Goal: Information Seeking & Learning: Learn about a topic

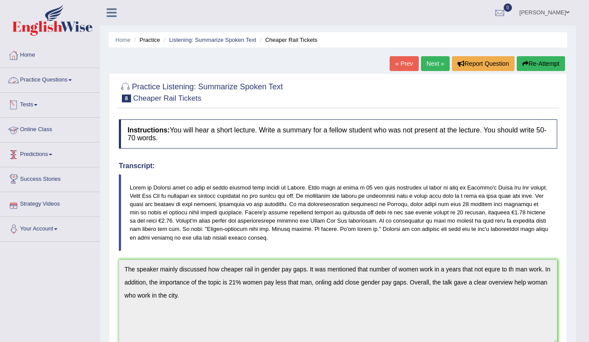
click at [45, 81] on link "Practice Questions" at bounding box center [49, 79] width 99 height 22
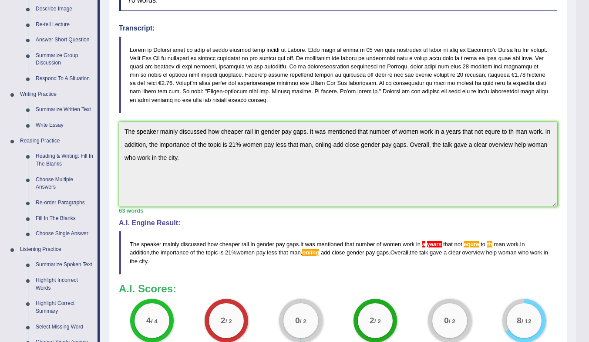
scroll to position [174, 0]
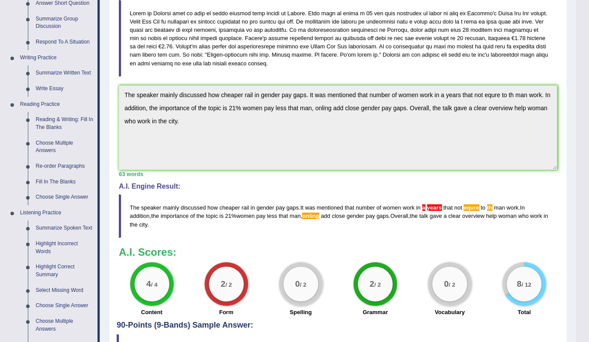
click at [58, 124] on link "Reading & Writing: Fill In The Blanks" at bounding box center [65, 123] width 66 height 23
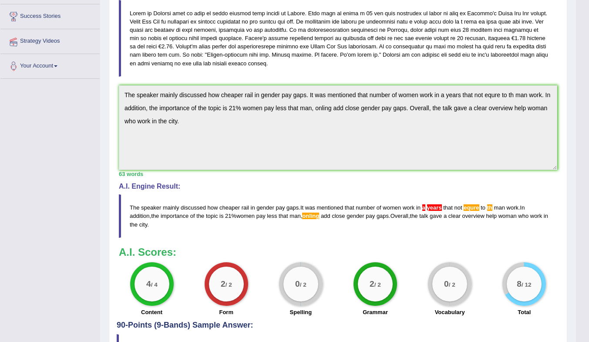
scroll to position [174, 0]
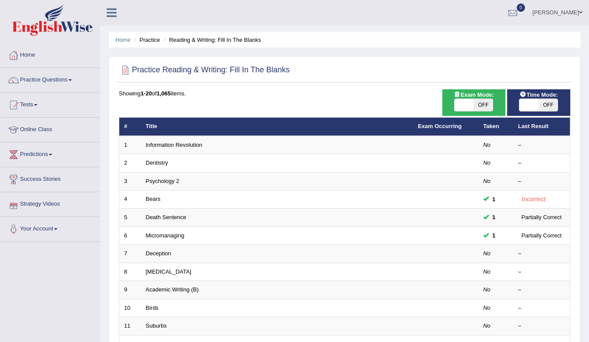
click at [160, 254] on link "Deception" at bounding box center [159, 253] width 26 height 7
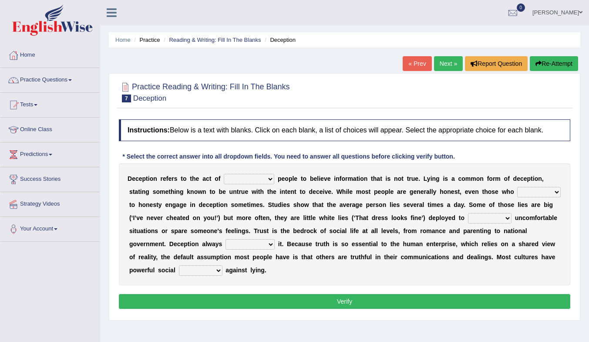
click at [251, 175] on select "discouraging forbidding detecting encouraging" at bounding box center [249, 179] width 50 height 10
select select "discouraging"
click at [224, 174] on select "discouraging forbidding detecting encouraging" at bounding box center [249, 179] width 50 height 10
click at [268, 200] on div "D e c e p t i o n r e f e r s t o t h e a c t o f discouraging forbidding detec…" at bounding box center [344, 224] width 451 height 122
click at [536, 191] on select "describe prescribe inscribe subscribe" at bounding box center [539, 192] width 44 height 10
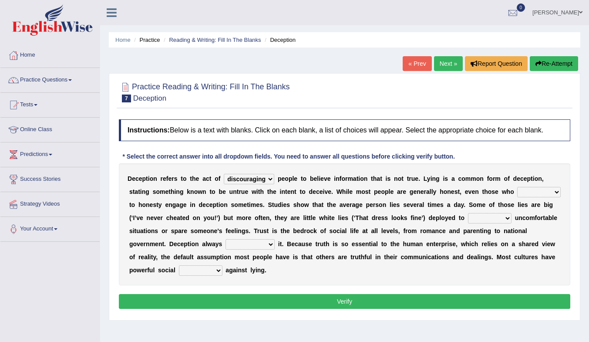
select select "describe"
click at [517, 187] on select "describe prescribe inscribe subscribe" at bounding box center [539, 192] width 44 height 10
click at [493, 220] on select "contest illuminate disguise avoid" at bounding box center [490, 218] width 44 height 10
select select "contest"
click at [468, 213] on select "contest illuminate disguise avoid" at bounding box center [490, 218] width 44 height 10
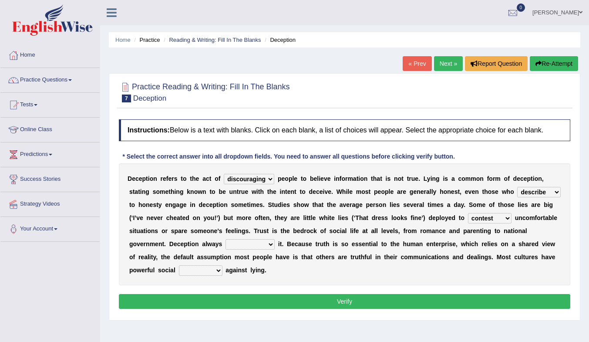
click at [258, 244] on select "undermines underscores undertakes underwrites" at bounding box center [249, 244] width 49 height 10
select select "undertakes"
click at [225, 239] on select "undermines underscores undertakes underwrites" at bounding box center [249, 244] width 49 height 10
click at [213, 268] on select "ejections sanctions fractions inductions" at bounding box center [201, 270] width 44 height 10
select select "inductions"
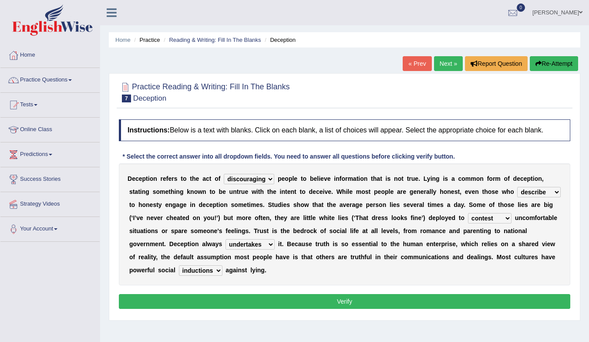
click at [179, 265] on select "ejections sanctions fractions inductions" at bounding box center [201, 270] width 44 height 10
click at [248, 298] on button "Verify" at bounding box center [344, 301] width 451 height 15
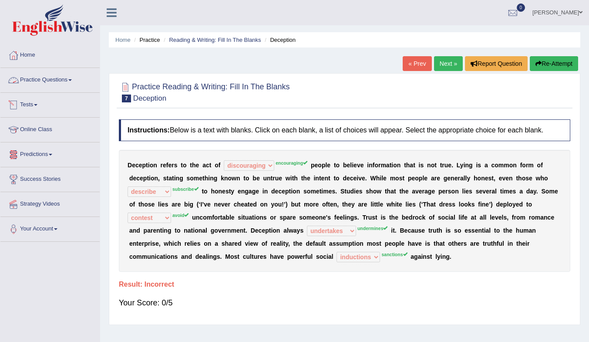
click at [57, 79] on link "Practice Questions" at bounding box center [49, 79] width 99 height 22
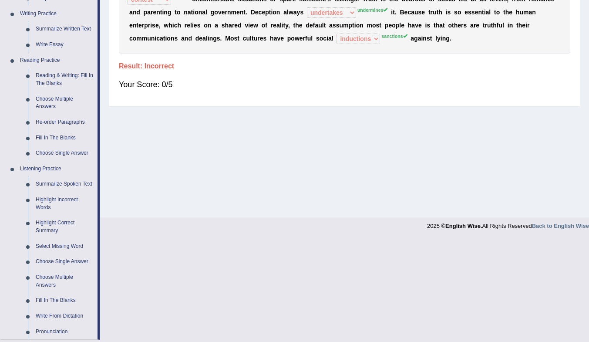
scroll to position [218, 0]
click at [62, 139] on link "Fill In The Blanks" at bounding box center [65, 139] width 66 height 16
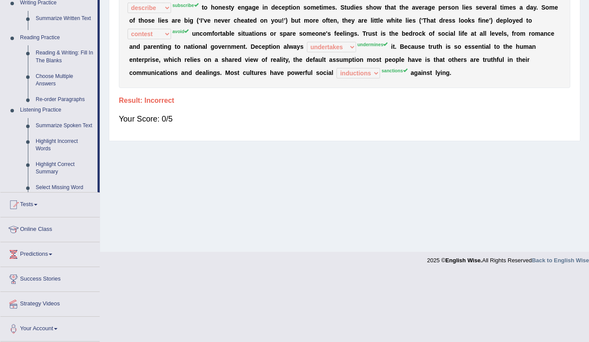
scroll to position [115, 0]
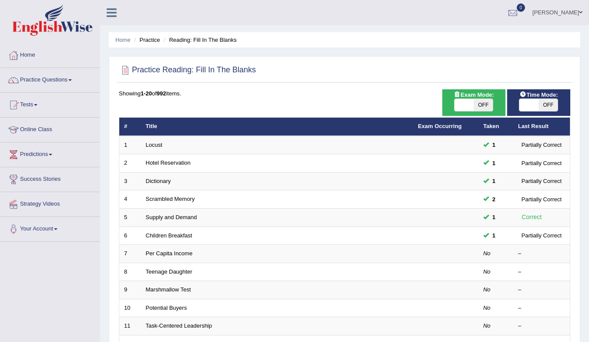
click at [164, 253] on link "Per Capita Income" at bounding box center [169, 253] width 47 height 7
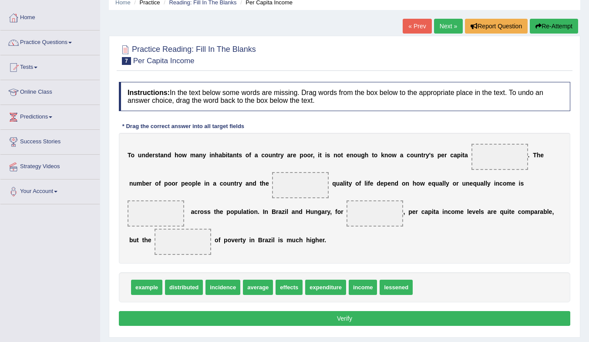
scroll to position [87, 0]
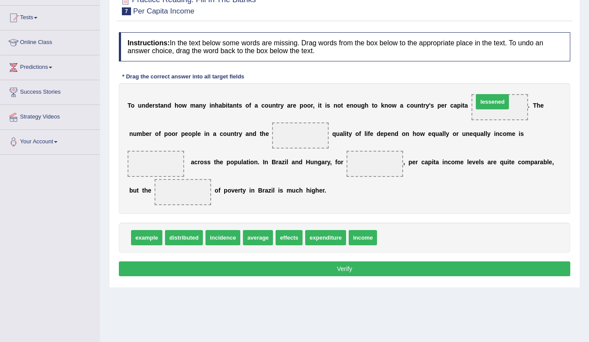
drag, startPoint x: 397, startPoint y: 238, endPoint x: 493, endPoint y: 103, distance: 166.4
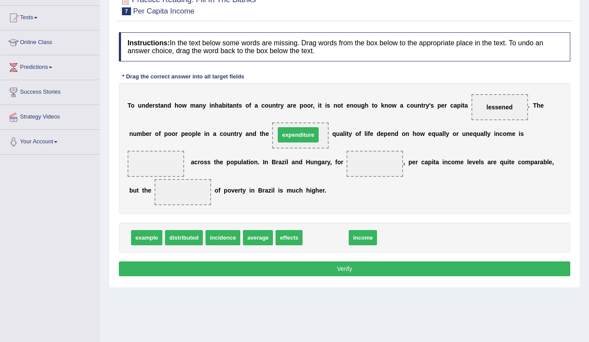
drag, startPoint x: 338, startPoint y: 240, endPoint x: 310, endPoint y: 137, distance: 106.3
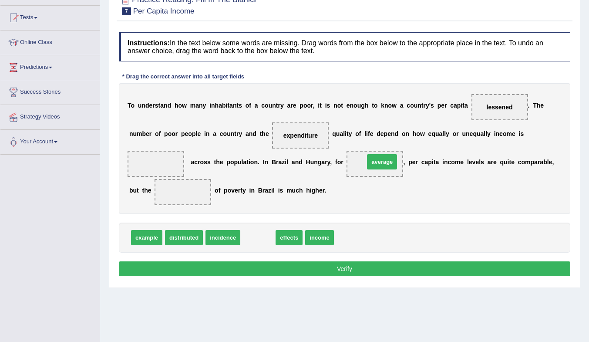
drag, startPoint x: 260, startPoint y: 237, endPoint x: 383, endPoint y: 161, distance: 144.5
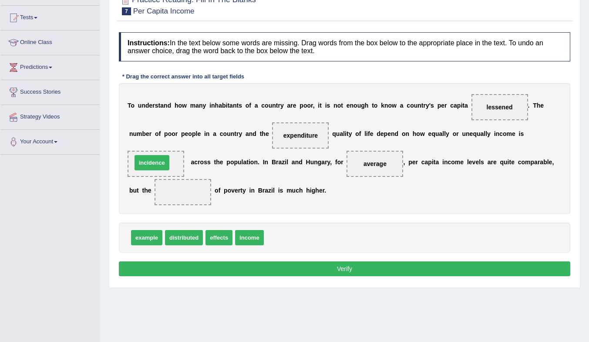
drag, startPoint x: 294, startPoint y: 241, endPoint x: 162, endPoint y: 167, distance: 151.6
drag, startPoint x: 216, startPoint y: 236, endPoint x: 183, endPoint y: 195, distance: 52.9
click at [257, 267] on button "Verify" at bounding box center [344, 268] width 451 height 15
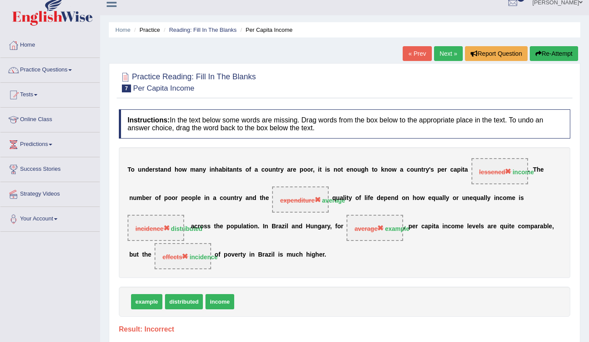
scroll to position [0, 0]
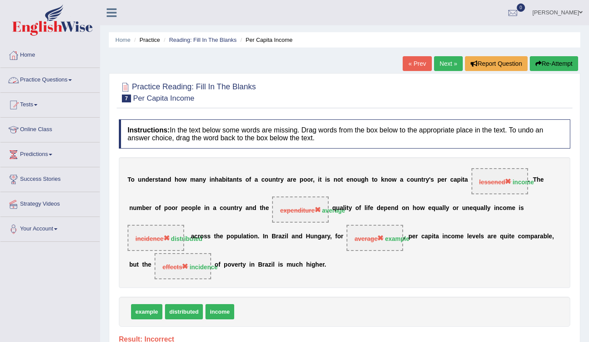
click at [29, 77] on link "Practice Questions" at bounding box center [49, 79] width 99 height 22
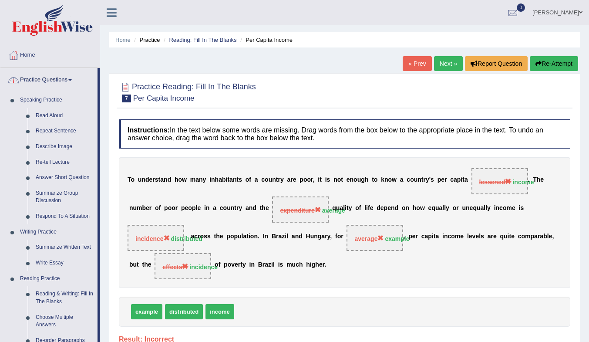
scroll to position [131, 0]
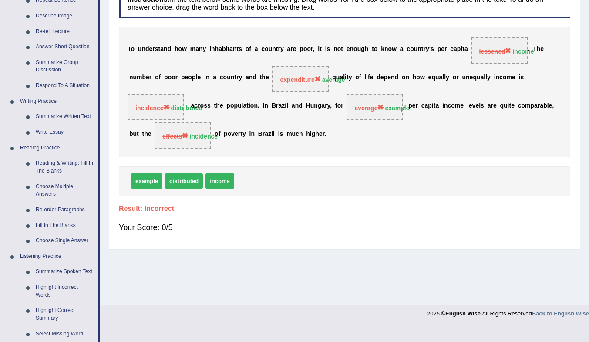
click at [49, 163] on link "Reading & Writing: Fill In The Blanks" at bounding box center [65, 166] width 66 height 23
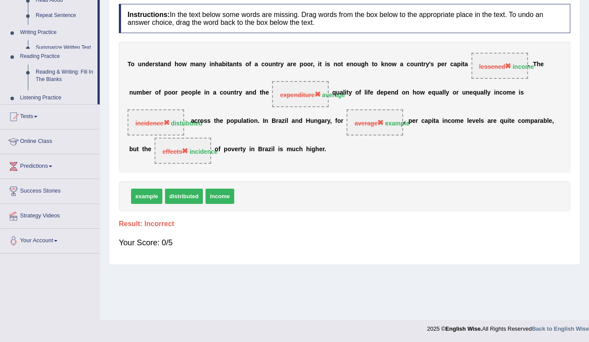
scroll to position [115, 0]
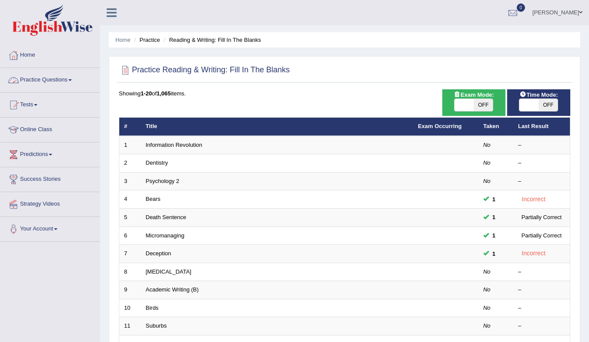
click at [61, 77] on link "Practice Questions" at bounding box center [49, 79] width 99 height 22
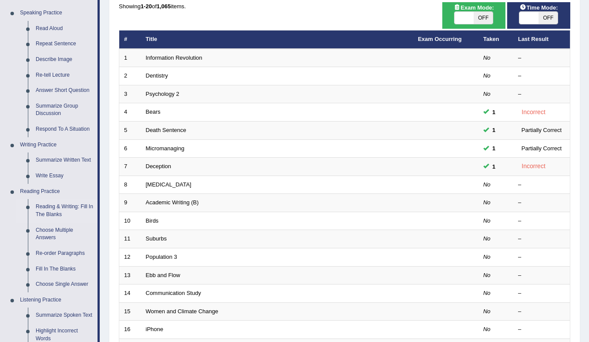
scroll to position [131, 0]
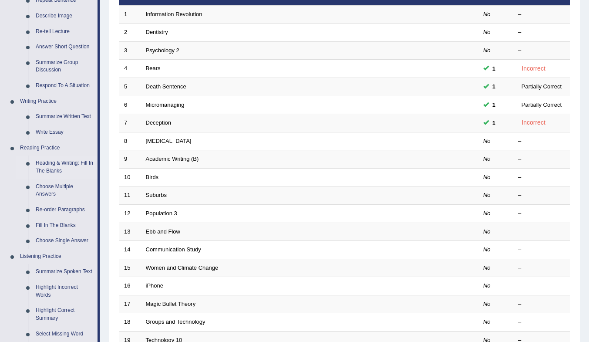
click at [67, 210] on link "Re-order Paragraphs" at bounding box center [65, 210] width 66 height 16
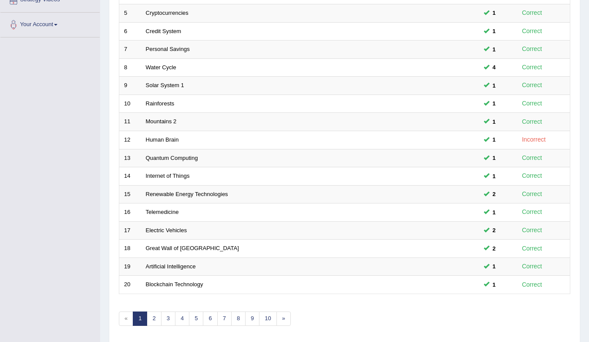
scroll to position [235, 0]
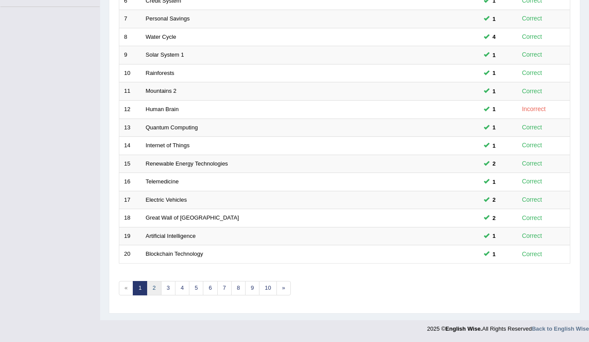
click at [155, 291] on link "2" at bounding box center [154, 288] width 14 height 14
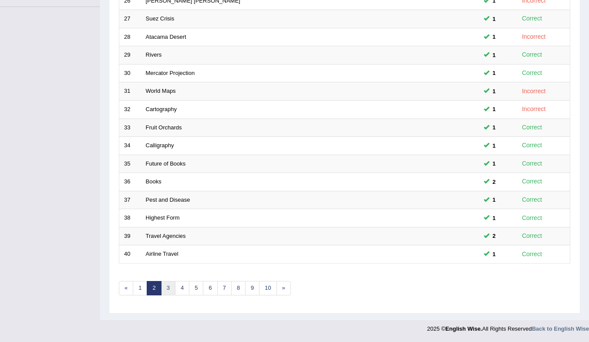
click at [170, 288] on link "3" at bounding box center [168, 288] width 14 height 14
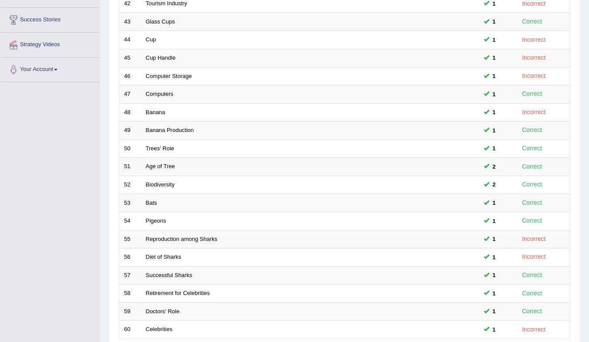
scroll to position [235, 0]
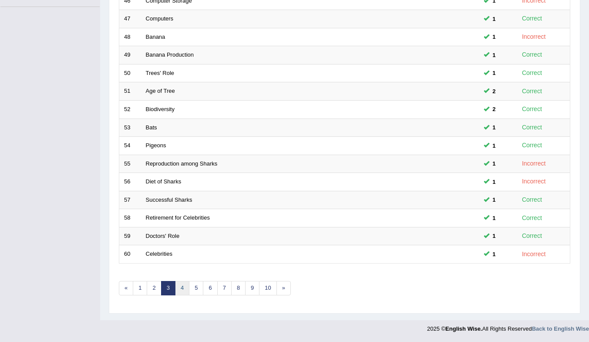
click at [186, 288] on link "4" at bounding box center [182, 288] width 14 height 14
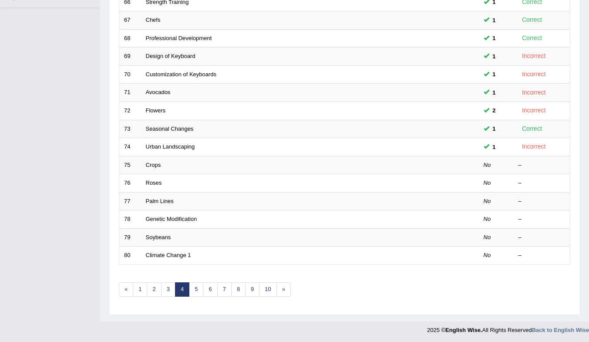
scroll to position [235, 0]
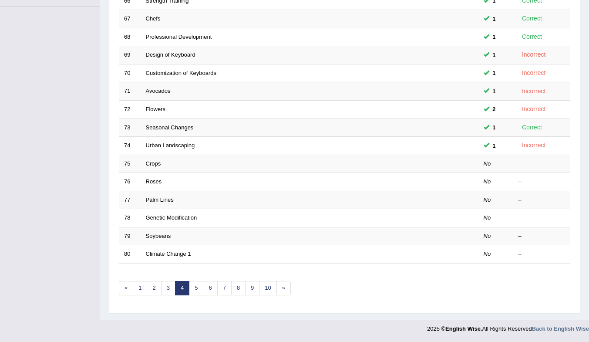
click at [155, 164] on link "Crops" at bounding box center [153, 163] width 15 height 7
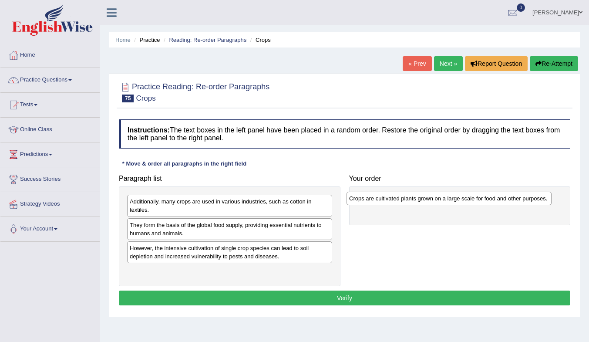
drag, startPoint x: 218, startPoint y: 205, endPoint x: 437, endPoint y: 202, distance: 219.3
click at [437, 202] on div "Crops are cultivated plants grown on a large scale for food and other purposes." at bounding box center [448, 197] width 205 height 13
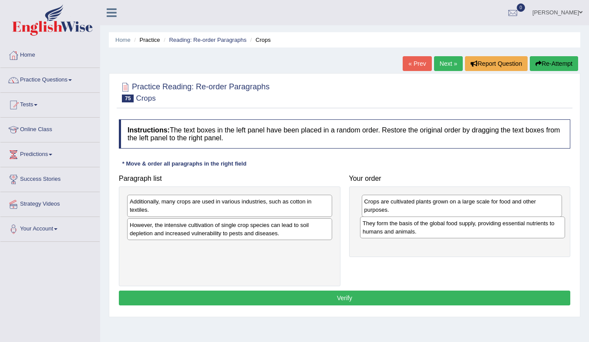
drag, startPoint x: 193, startPoint y: 231, endPoint x: 426, endPoint y: 231, distance: 232.8
click at [426, 231] on div "They form the basis of the global food supply, providing essential nutrients to…" at bounding box center [462, 227] width 205 height 22
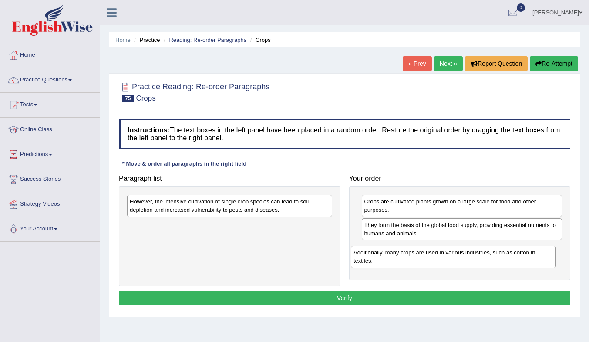
drag, startPoint x: 210, startPoint y: 207, endPoint x: 432, endPoint y: 256, distance: 227.8
click at [432, 256] on div "Additionally, many crops are used in various industries, such as cotton in text…" at bounding box center [453, 256] width 205 height 22
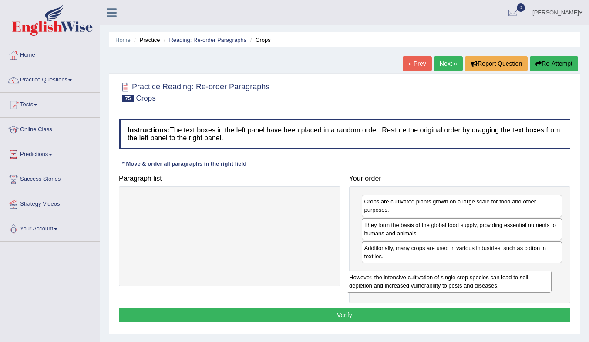
drag, startPoint x: 254, startPoint y: 196, endPoint x: 479, endPoint y: 273, distance: 238.2
click at [479, 273] on div "However, the intensive cultivation of single crop species can lead to soil depl…" at bounding box center [448, 281] width 205 height 22
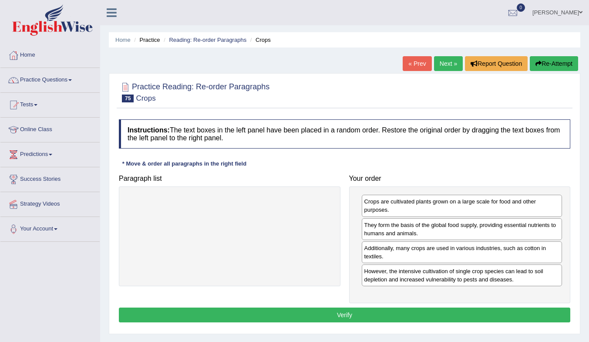
click at [384, 315] on button "Verify" at bounding box center [344, 314] width 451 height 15
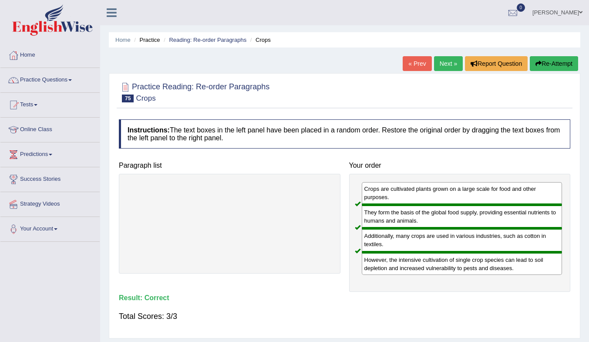
click at [439, 58] on link "Next »" at bounding box center [448, 63] width 29 height 15
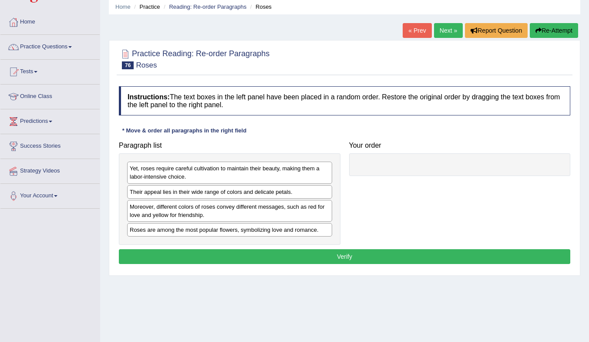
scroll to position [44, 0]
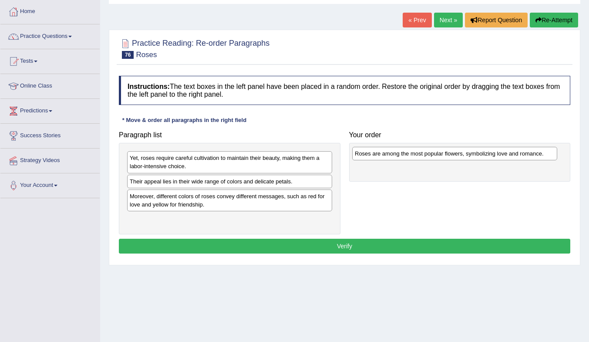
drag, startPoint x: 218, startPoint y: 219, endPoint x: 443, endPoint y: 154, distance: 234.3
click at [443, 154] on div "Roses are among the most popular flowers, symbolizing love and romance." at bounding box center [454, 153] width 205 height 13
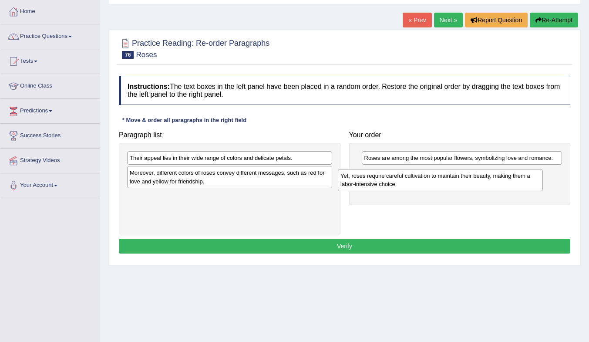
drag, startPoint x: 223, startPoint y: 163, endPoint x: 462, endPoint y: 180, distance: 239.9
click at [454, 180] on div "Yet, roses require careful cultivation to maintain their beauty, making them a …" at bounding box center [440, 180] width 205 height 22
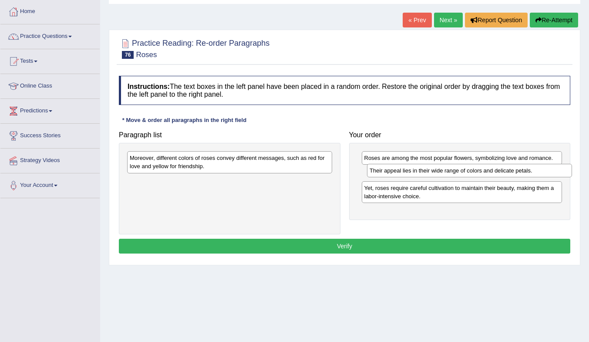
drag, startPoint x: 244, startPoint y: 158, endPoint x: 484, endPoint y: 172, distance: 240.1
click at [484, 172] on div "Their appeal lies in their wide range of colors and delicate petals." at bounding box center [469, 170] width 205 height 13
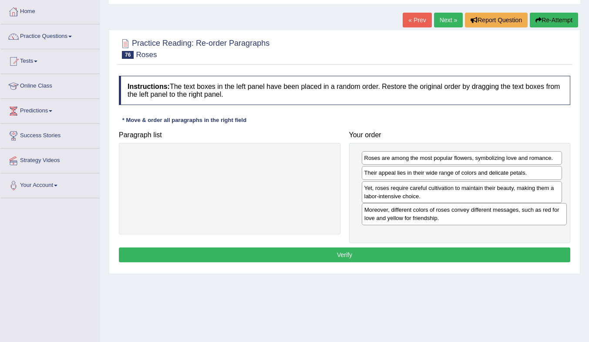
drag, startPoint x: 281, startPoint y: 164, endPoint x: 523, endPoint y: 219, distance: 248.2
click at [516, 215] on div "Moreover, different colors of roses convey different messages, such as red for …" at bounding box center [464, 214] width 205 height 22
click at [420, 253] on button "Verify" at bounding box center [344, 254] width 451 height 15
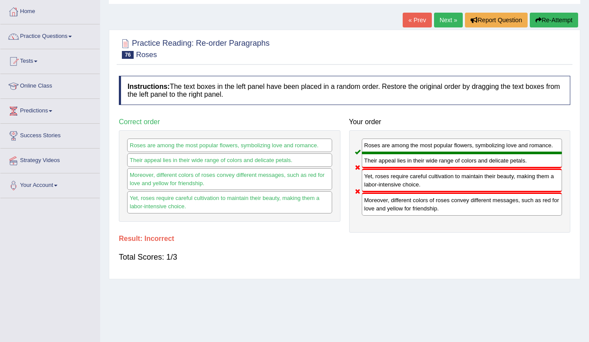
click at [446, 17] on link "Next »" at bounding box center [448, 20] width 29 height 15
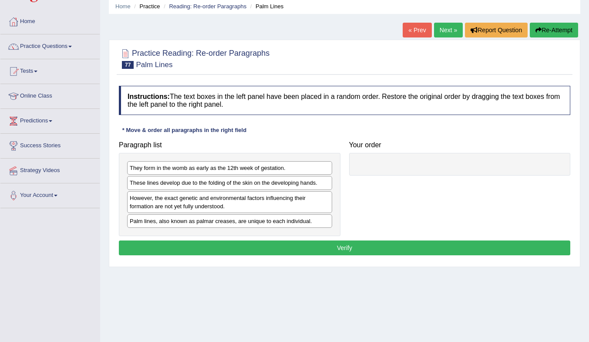
scroll to position [44, 0]
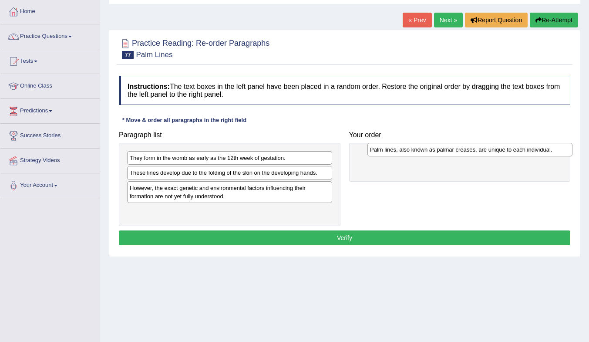
drag, startPoint x: 208, startPoint y: 213, endPoint x: 448, endPoint y: 152, distance: 247.9
click at [448, 152] on div "Palm lines, also known as palmar creases, are unique to each individual." at bounding box center [469, 149] width 205 height 13
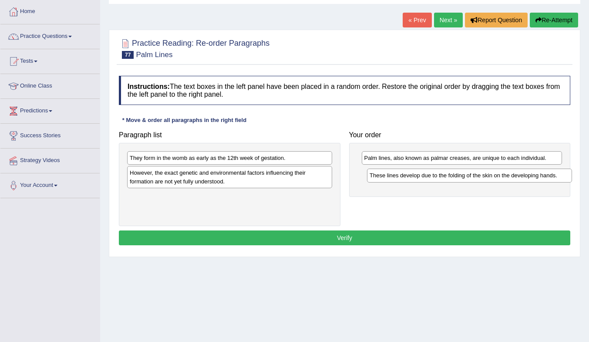
drag, startPoint x: 217, startPoint y: 175, endPoint x: 457, endPoint y: 178, distance: 239.7
click at [457, 178] on div "These lines develop due to the folding of the skin on the developing hands." at bounding box center [469, 174] width 205 height 13
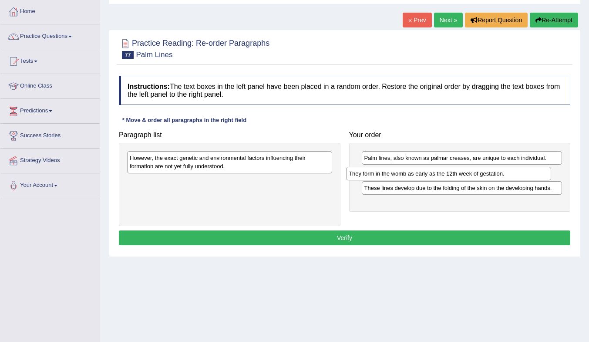
drag, startPoint x: 278, startPoint y: 160, endPoint x: 503, endPoint y: 178, distance: 226.1
click at [503, 178] on div "They form in the womb as early as the 12th week of gestation." at bounding box center [448, 173] width 205 height 13
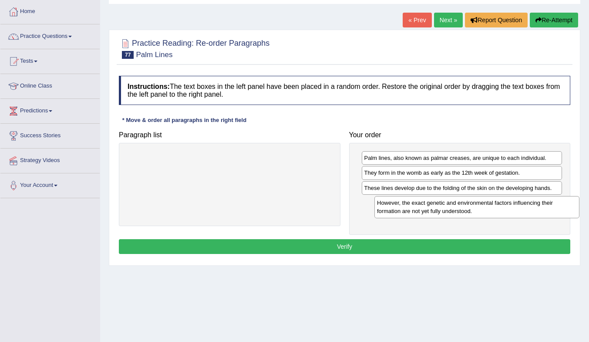
drag, startPoint x: 287, startPoint y: 167, endPoint x: 519, endPoint y: 210, distance: 236.2
click at [519, 210] on div "However, the exact genetic and environmental factors influencing their formatio…" at bounding box center [476, 207] width 205 height 22
click at [434, 245] on button "Verify" at bounding box center [344, 246] width 451 height 15
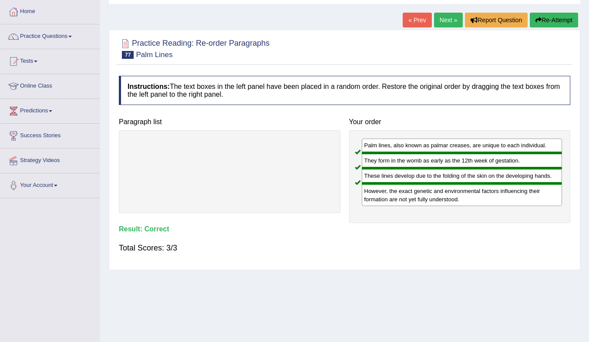
click at [449, 18] on link "Next »" at bounding box center [448, 20] width 29 height 15
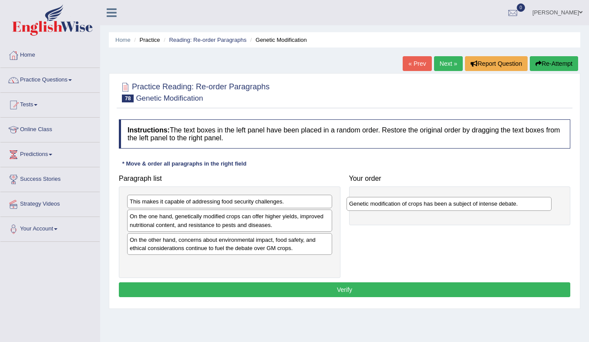
drag, startPoint x: 193, startPoint y: 220, endPoint x: 412, endPoint y: 206, distance: 219.7
click at [412, 206] on div "Genetic modification of crops has been a subject of intense debate." at bounding box center [448, 203] width 205 height 13
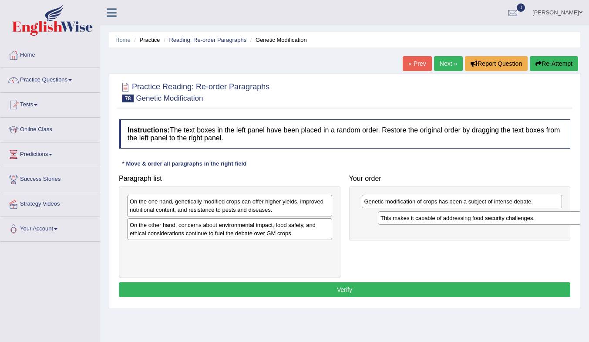
drag, startPoint x: 219, startPoint y: 207, endPoint x: 463, endPoint y: 213, distance: 244.2
click at [463, 213] on div "This makes it capable of addressing food security challenges." at bounding box center [480, 217] width 205 height 13
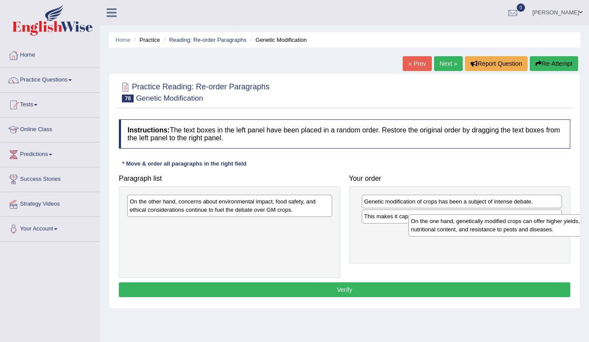
drag, startPoint x: 241, startPoint y: 221, endPoint x: 462, endPoint y: 228, distance: 221.5
click at [464, 227] on div "On the one hand, genetically modified crops can offer higher yields, improved n…" at bounding box center [510, 225] width 205 height 22
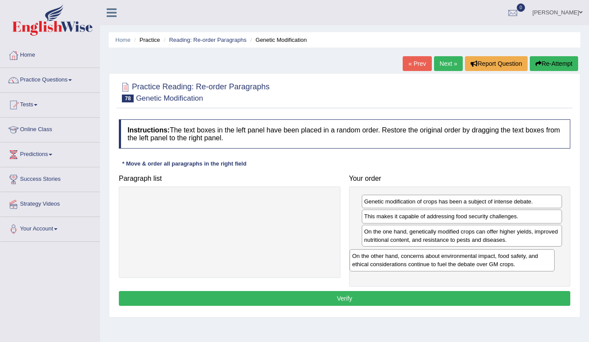
drag, startPoint x: 263, startPoint y: 205, endPoint x: 500, endPoint y: 258, distance: 243.3
click at [500, 258] on div "On the other hand, concerns about environmental impact, food safety, and ethica…" at bounding box center [451, 260] width 205 height 22
click at [396, 295] on button "Verify" at bounding box center [344, 298] width 451 height 15
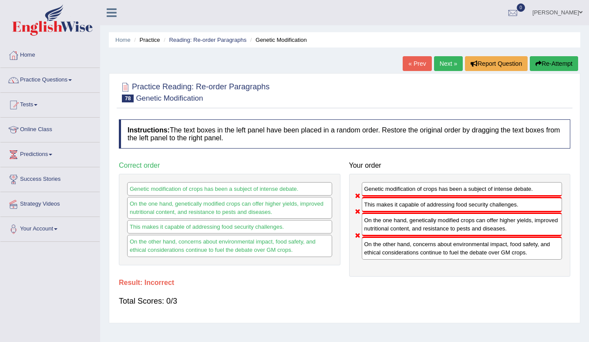
click at [449, 64] on link "Next »" at bounding box center [448, 63] width 29 height 15
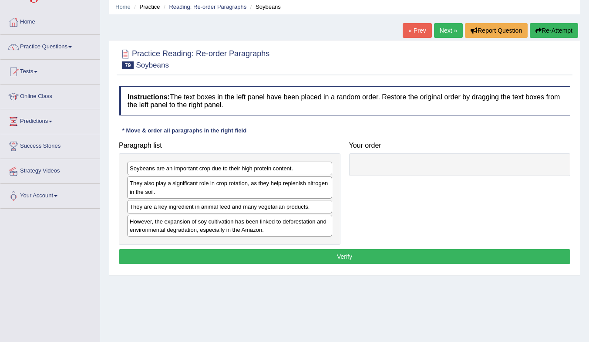
scroll to position [44, 0]
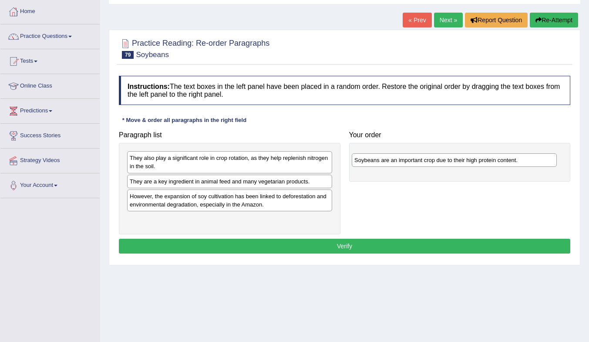
drag, startPoint x: 223, startPoint y: 160, endPoint x: 447, endPoint y: 162, distance: 224.5
click at [447, 162] on div "Soybeans are an important crop due to their high protein content." at bounding box center [454, 159] width 205 height 13
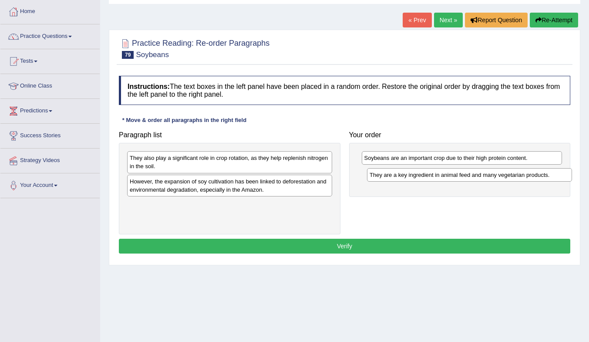
drag, startPoint x: 253, startPoint y: 181, endPoint x: 493, endPoint y: 174, distance: 239.8
click at [493, 174] on div "They are a key ingredient in animal feed and many vegetarian products." at bounding box center [469, 174] width 205 height 13
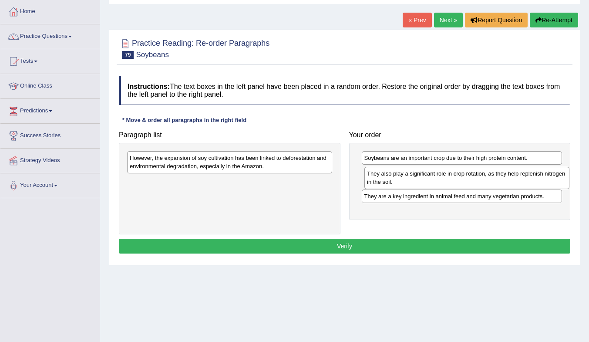
drag, startPoint x: 246, startPoint y: 168, endPoint x: 483, endPoint y: 183, distance: 237.6
click at [483, 183] on div "They also play a significant role in crop rotation, as they help replenish nitr…" at bounding box center [466, 178] width 205 height 22
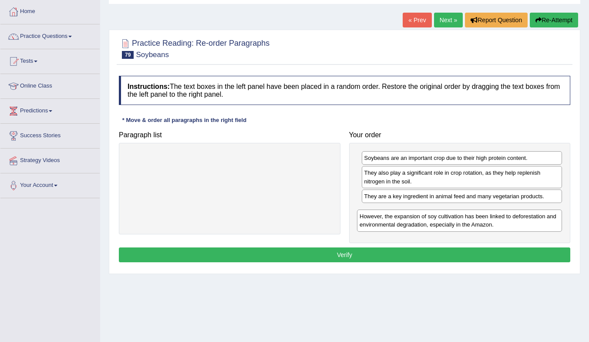
drag, startPoint x: 272, startPoint y: 166, endPoint x: 496, endPoint y: 223, distance: 231.2
click at [496, 223] on div "However, the expansion of soy cultivation has been linked to deforestation and …" at bounding box center [459, 220] width 205 height 22
click at [423, 251] on button "Verify" at bounding box center [344, 254] width 451 height 15
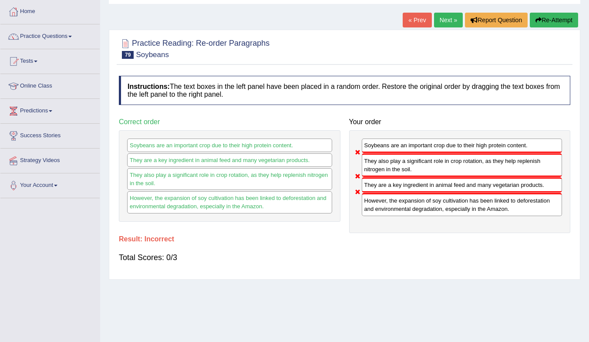
click at [449, 19] on link "Next »" at bounding box center [448, 20] width 29 height 15
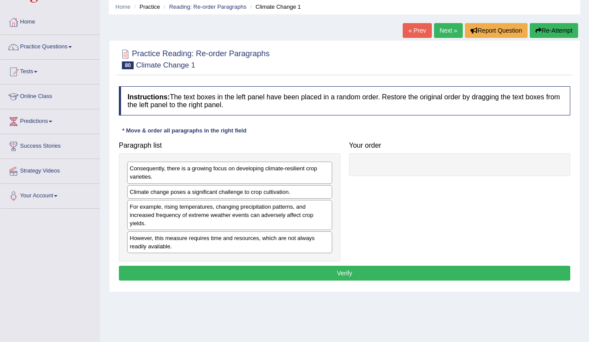
scroll to position [44, 0]
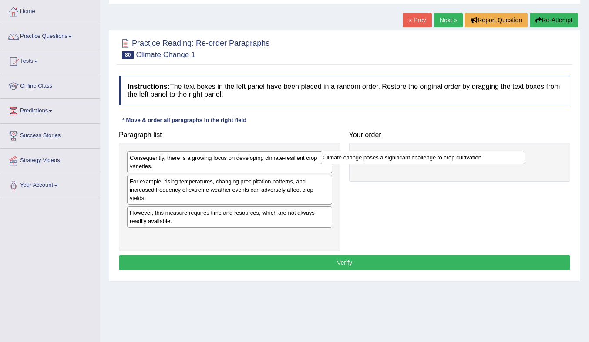
drag, startPoint x: 225, startPoint y: 184, endPoint x: 417, endPoint y: 161, distance: 193.7
click at [417, 161] on div "Climate change poses a significant challenge to crop cultivation." at bounding box center [422, 157] width 205 height 13
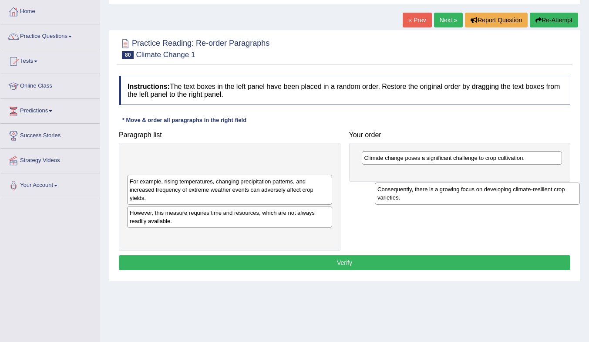
drag, startPoint x: 256, startPoint y: 159, endPoint x: 496, endPoint y: 179, distance: 241.0
click at [499, 182] on div "Consequently, there is a growing focus on developing climate-resilient crop var…" at bounding box center [477, 193] width 205 height 22
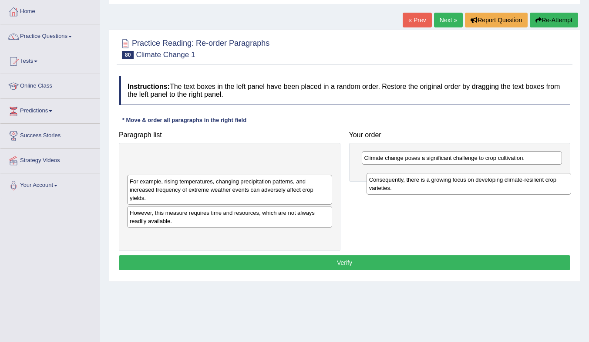
click at [493, 178] on div "Consequently, there is a growing focus on developing climate-resilient crop var…" at bounding box center [468, 184] width 205 height 22
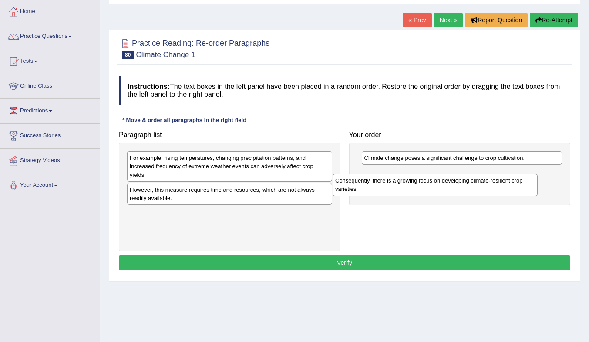
drag, startPoint x: 251, startPoint y: 159, endPoint x: 456, endPoint y: 181, distance: 205.7
click at [456, 181] on div "Consequently, there is a growing focus on developing climate-resilient crop var…" at bounding box center [434, 185] width 205 height 22
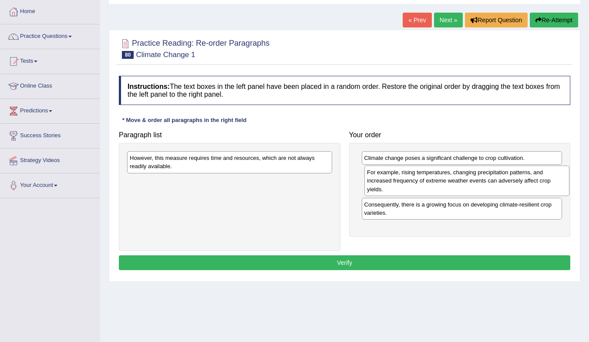
drag, startPoint x: 268, startPoint y: 168, endPoint x: 496, endPoint y: 184, distance: 228.1
click at [496, 184] on div "For example, rising temperatures, changing precipitation patterns, and increase…" at bounding box center [466, 180] width 205 height 30
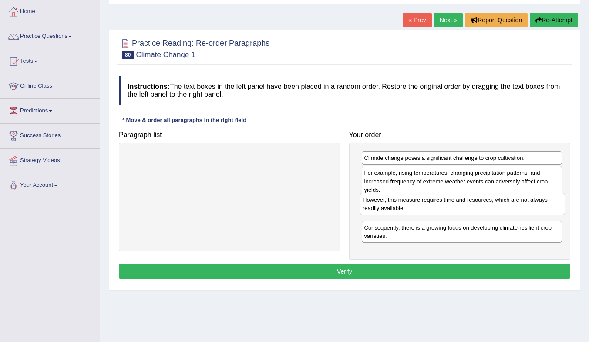
drag, startPoint x: 214, startPoint y: 165, endPoint x: 447, endPoint y: 208, distance: 237.0
click at [447, 208] on div "However, this measure requires time and resources, which are not always readily…" at bounding box center [462, 204] width 205 height 22
click at [394, 270] on button "Verify" at bounding box center [344, 271] width 451 height 15
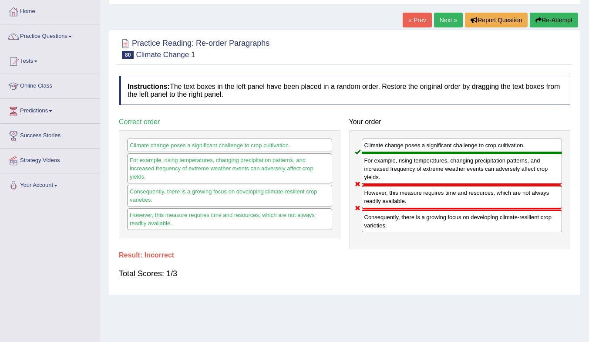
click at [446, 18] on link "Next »" at bounding box center [448, 20] width 29 height 15
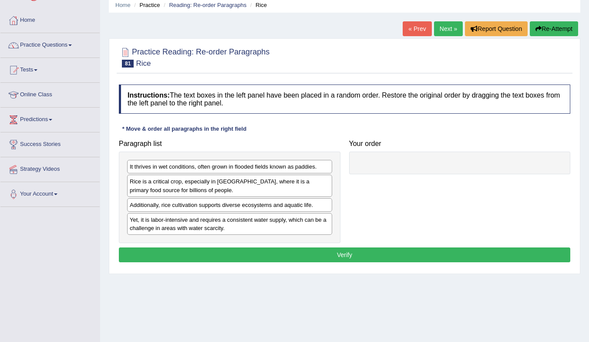
scroll to position [44, 0]
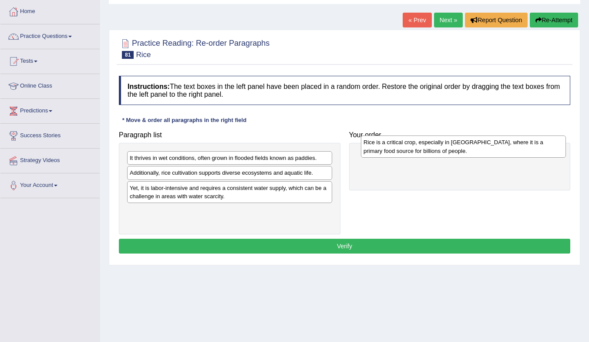
drag, startPoint x: 225, startPoint y: 179, endPoint x: 457, endPoint y: 151, distance: 233.7
click at [457, 151] on div "Rice is a critical crop, especially in [GEOGRAPHIC_DATA], where it is a primary…" at bounding box center [463, 146] width 205 height 22
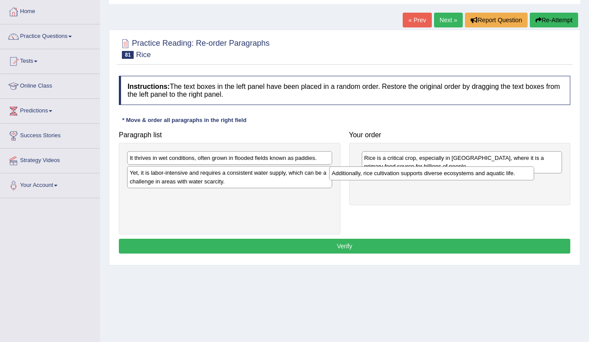
drag, startPoint x: 205, startPoint y: 173, endPoint x: 422, endPoint y: 172, distance: 216.7
click at [422, 172] on div "Additionally, rice cultivation supports diverse ecosystems and aquatic life." at bounding box center [431, 172] width 205 height 13
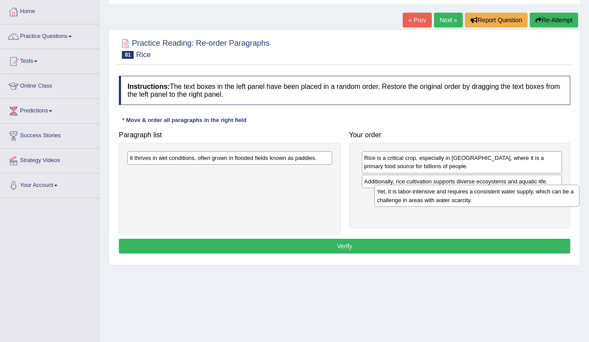
drag, startPoint x: 240, startPoint y: 179, endPoint x: 487, endPoint y: 198, distance: 247.8
click at [487, 198] on div "Yet, it is labor-intensive and requires a consistent water supply, which can be…" at bounding box center [476, 195] width 205 height 22
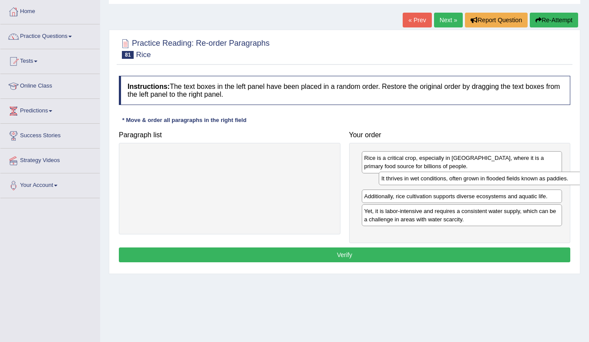
drag, startPoint x: 229, startPoint y: 156, endPoint x: 458, endPoint y: 178, distance: 230.4
click at [458, 178] on div "It thrives in wet conditions, often grown in flooded fields known as paddies." at bounding box center [481, 177] width 205 height 13
click at [401, 251] on button "Verify" at bounding box center [344, 254] width 451 height 15
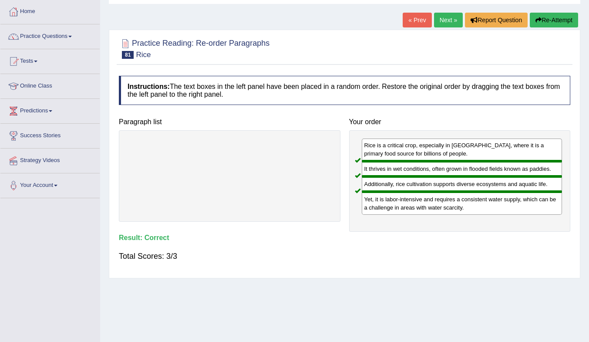
click at [443, 17] on link "Next »" at bounding box center [448, 20] width 29 height 15
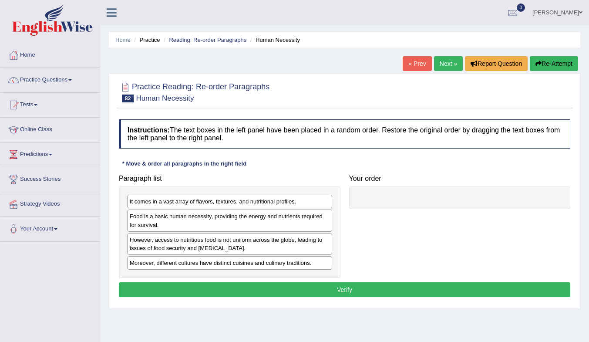
scroll to position [44, 0]
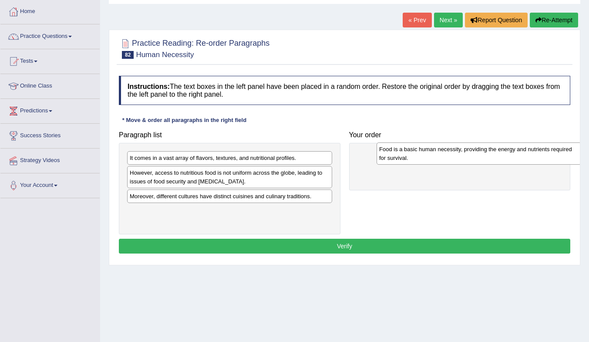
drag, startPoint x: 216, startPoint y: 181, endPoint x: 465, endPoint y: 158, distance: 250.4
click at [465, 158] on div "Food is a basic human necessity, providing the energy and nutrients required fo…" at bounding box center [478, 153] width 205 height 22
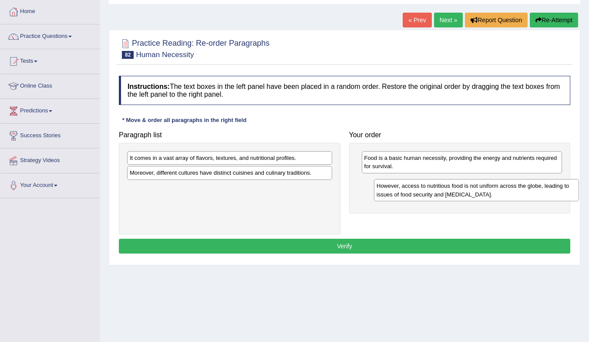
drag, startPoint x: 224, startPoint y: 178, endPoint x: 471, endPoint y: 191, distance: 247.5
click at [471, 191] on div "However, access to nutritious food is not uniform across the globe, leading to …" at bounding box center [476, 190] width 205 height 22
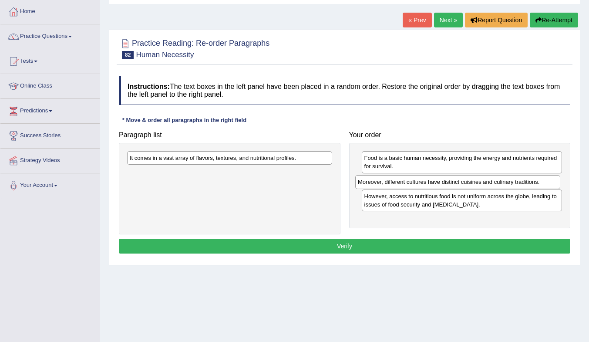
drag, startPoint x: 269, startPoint y: 174, endPoint x: 496, endPoint y: 184, distance: 227.8
click at [496, 184] on div "Moreover, different cultures have distinct cuisines and culinary traditions." at bounding box center [457, 181] width 205 height 13
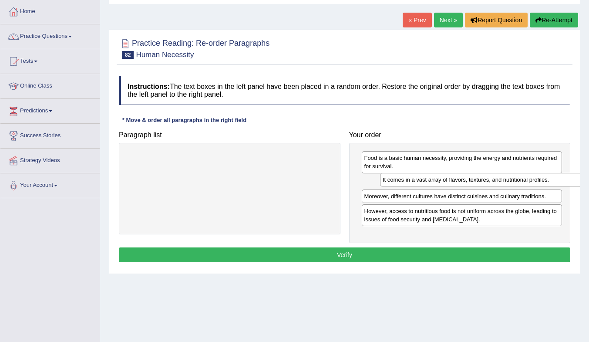
drag, startPoint x: 270, startPoint y: 158, endPoint x: 516, endPoint y: 181, distance: 246.9
click at [516, 181] on div "It comes in a vast array of flavors, textures, and nutritional profiles." at bounding box center [482, 179] width 205 height 13
click at [432, 253] on button "Verify" at bounding box center [344, 254] width 451 height 15
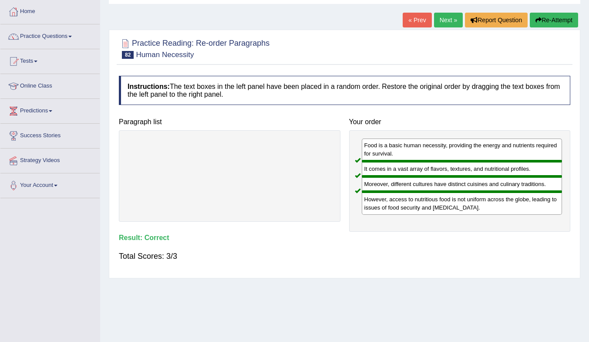
click at [439, 22] on link "Next »" at bounding box center [448, 20] width 29 height 15
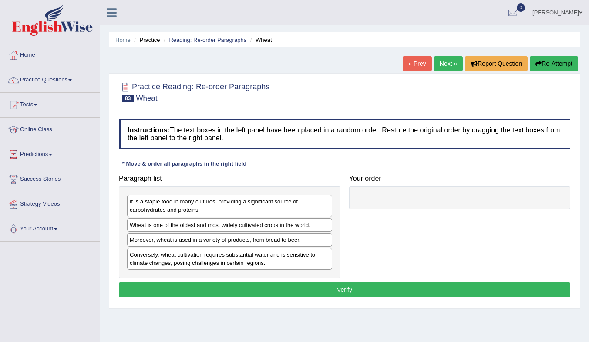
scroll to position [44, 0]
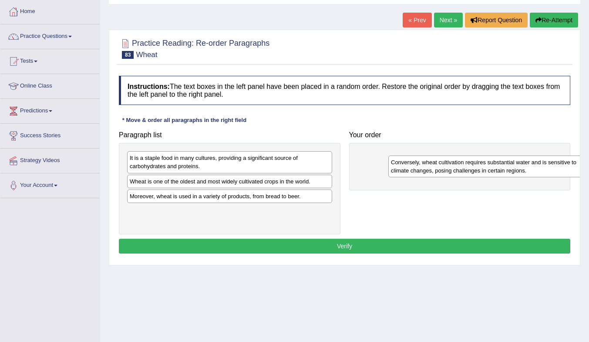
drag, startPoint x: 164, startPoint y: 218, endPoint x: 398, endPoint y: 164, distance: 240.2
click at [398, 164] on div "Conversely, wheat cultivation requires substantial water and is sensitive to cl…" at bounding box center [490, 166] width 205 height 22
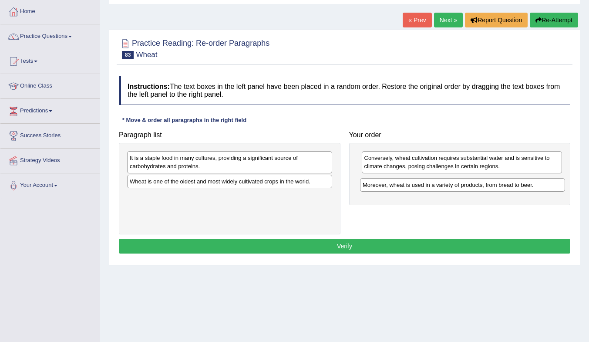
drag, startPoint x: 200, startPoint y: 197, endPoint x: 434, endPoint y: 184, distance: 234.0
click at [434, 184] on div "Moreover, wheat is used in a variety of products, from bread to beer." at bounding box center [462, 184] width 205 height 13
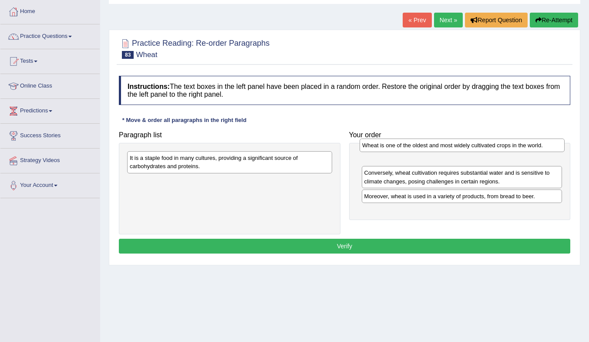
drag, startPoint x: 168, startPoint y: 181, endPoint x: 400, endPoint y: 145, distance: 235.1
click at [400, 145] on div "Wheat is one of the oldest and most widely cultivated crops in the world." at bounding box center [461, 144] width 205 height 13
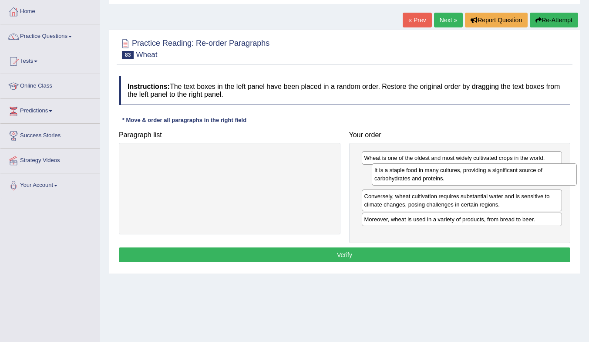
drag, startPoint x: 209, startPoint y: 166, endPoint x: 452, endPoint y: 180, distance: 244.0
click at [452, 180] on div "It is a staple food in many cultures, providing a significant source of carbohy…" at bounding box center [474, 174] width 205 height 22
click at [391, 258] on button "Verify" at bounding box center [344, 254] width 451 height 15
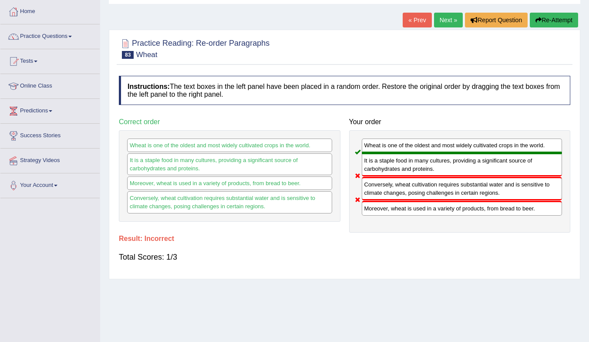
click at [448, 27] on link "Next »" at bounding box center [448, 20] width 29 height 15
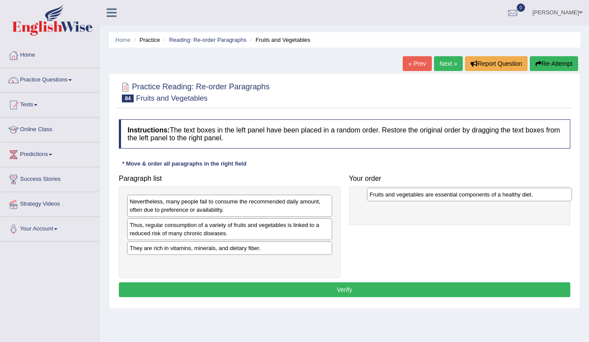
drag, startPoint x: 192, startPoint y: 225, endPoint x: 432, endPoint y: 194, distance: 241.7
click at [432, 194] on div "Fruits and vegetables are essential components of a healthy diet." at bounding box center [469, 194] width 205 height 13
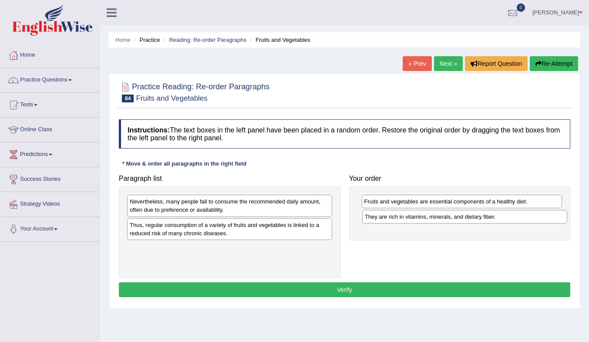
drag, startPoint x: 187, startPoint y: 250, endPoint x: 422, endPoint y: 219, distance: 237.0
click at [422, 219] on div "They are rich in vitamins, minerals, and dietary fiber." at bounding box center [464, 216] width 205 height 13
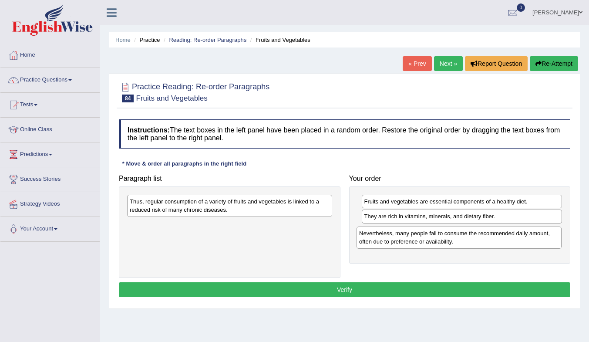
drag, startPoint x: 226, startPoint y: 209, endPoint x: 456, endPoint y: 241, distance: 231.5
click at [456, 241] on div "Nevertheless, many people fail to consume the recommended daily amount, often d…" at bounding box center [458, 237] width 205 height 22
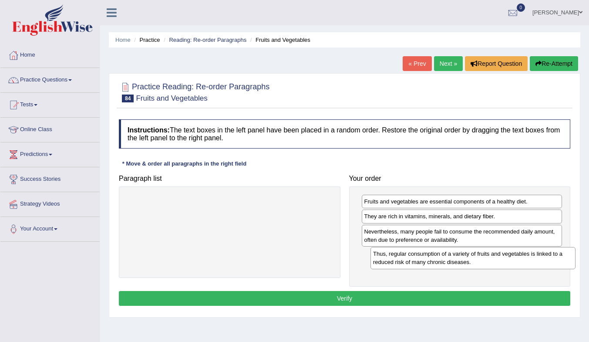
drag, startPoint x: 192, startPoint y: 205, endPoint x: 436, endPoint y: 258, distance: 248.8
click at [436, 258] on div "Thus, regular consumption of a variety of fruits and vegetables is linked to a …" at bounding box center [472, 258] width 205 height 22
click at [350, 299] on button "Verify" at bounding box center [344, 298] width 451 height 15
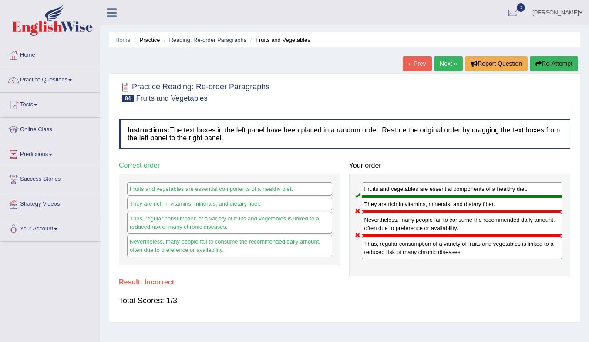
click at [444, 58] on link "Next »" at bounding box center [448, 63] width 29 height 15
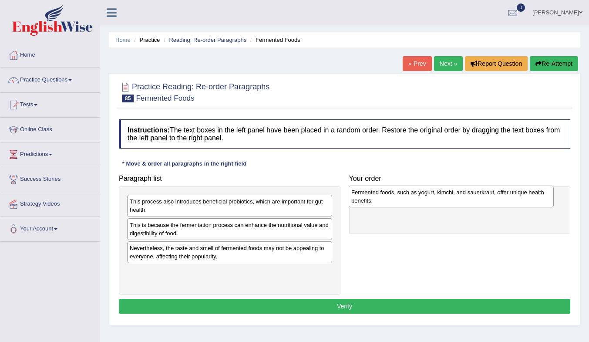
drag, startPoint x: 216, startPoint y: 279, endPoint x: 439, endPoint y: 201, distance: 236.7
click at [439, 201] on div "Fermented foods, such as yogurt, kimchi, and sauerkraut, offer unique health be…" at bounding box center [451, 196] width 205 height 22
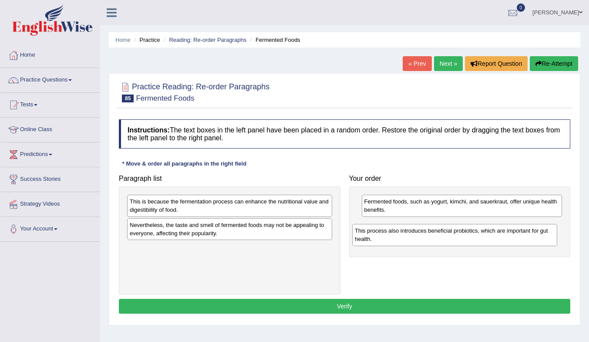
drag, startPoint x: 291, startPoint y: 211, endPoint x: 526, endPoint y: 235, distance: 237.1
click at [526, 235] on div "This process also introduces beneficial probiotics, which are important for gut…" at bounding box center [454, 235] width 205 height 22
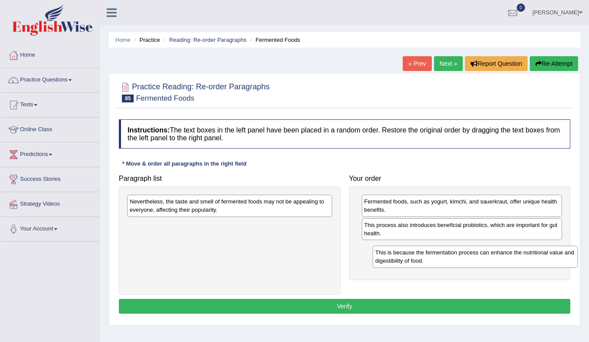
drag, startPoint x: 275, startPoint y: 228, endPoint x: 468, endPoint y: 259, distance: 195.6
click at [468, 259] on div "This is because the fermentation process can enhance the nutritional value and …" at bounding box center [474, 256] width 205 height 22
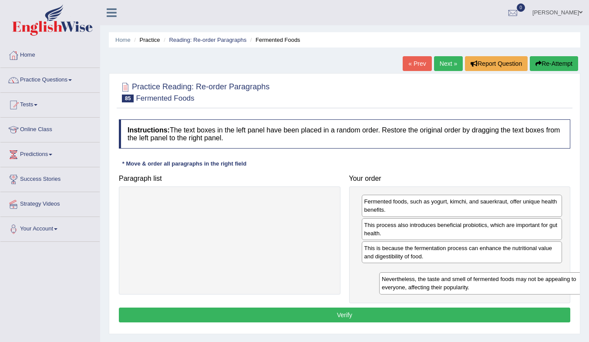
drag, startPoint x: 201, startPoint y: 209, endPoint x: 440, endPoint y: 278, distance: 249.0
click at [442, 278] on div "Nevertheless, the taste and smell of fermented foods may not be appealing to ev…" at bounding box center [481, 283] width 205 height 22
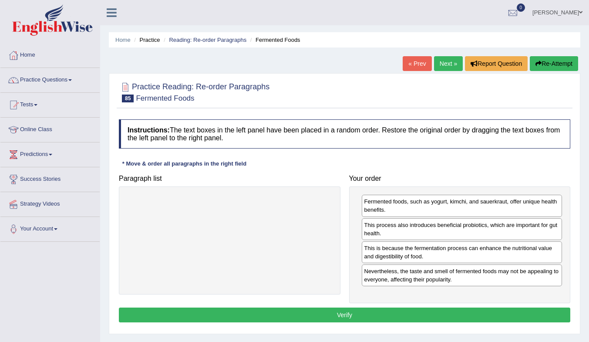
click at [370, 314] on button "Verify" at bounding box center [344, 314] width 451 height 15
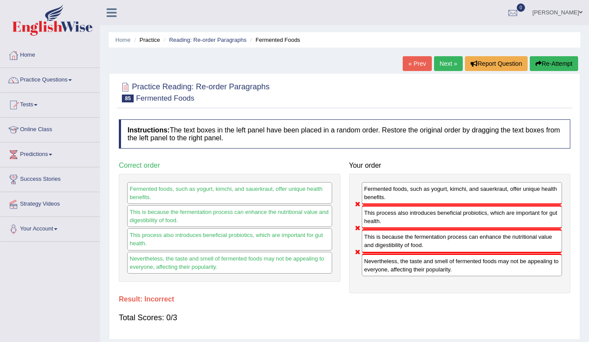
click at [445, 61] on link "Next »" at bounding box center [448, 63] width 29 height 15
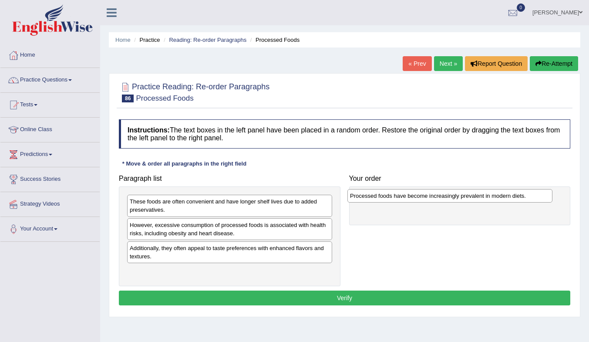
drag, startPoint x: 241, startPoint y: 246, endPoint x: 452, endPoint y: 196, distance: 216.9
click at [452, 196] on div "Processed foods have become increasingly prevalent in modern diets." at bounding box center [449, 195] width 205 height 13
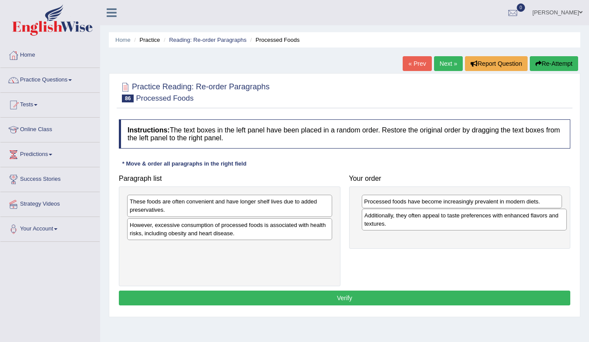
drag, startPoint x: 229, startPoint y: 255, endPoint x: 463, endPoint y: 223, distance: 236.8
click at [463, 223] on div "Additionally, they often appeal to taste preferences with enhanced flavors and …" at bounding box center [464, 219] width 205 height 22
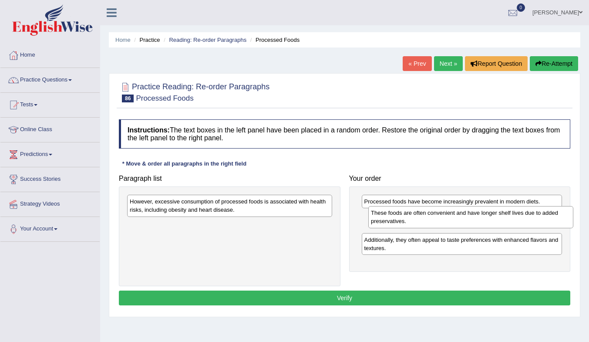
drag, startPoint x: 213, startPoint y: 210, endPoint x: 435, endPoint y: 221, distance: 222.2
click at [454, 221] on div "These foods are often convenient and have longer shelf lives due to added prese…" at bounding box center [470, 217] width 205 height 22
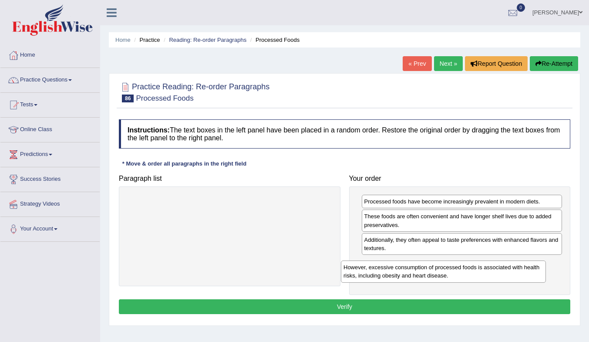
drag, startPoint x: 253, startPoint y: 205, endPoint x: 490, endPoint y: 265, distance: 244.9
click at [466, 270] on div "However, excessive consumption of processed foods is associated with health ris…" at bounding box center [443, 271] width 205 height 22
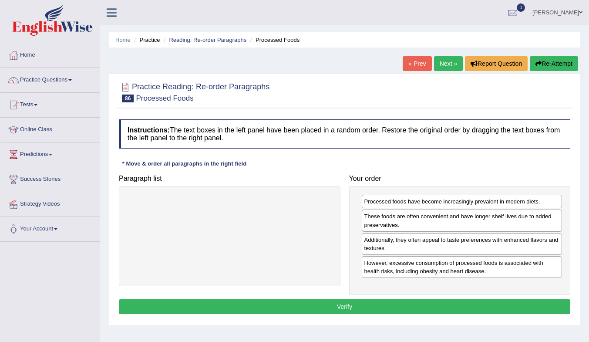
click at [445, 302] on button "Verify" at bounding box center [344, 306] width 451 height 15
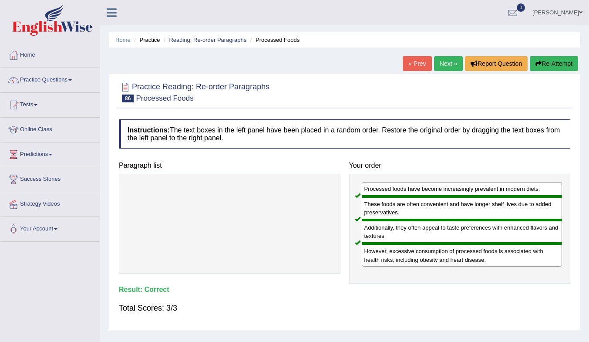
click at [448, 64] on link "Next »" at bounding box center [448, 63] width 29 height 15
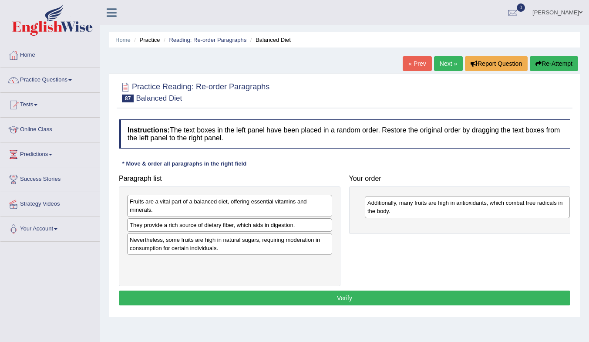
drag, startPoint x: 238, startPoint y: 207, endPoint x: 482, endPoint y: 208, distance: 243.2
click at [482, 208] on div "Additionally, many fruits are high in antioxidants, which combat free radicals …" at bounding box center [467, 207] width 205 height 22
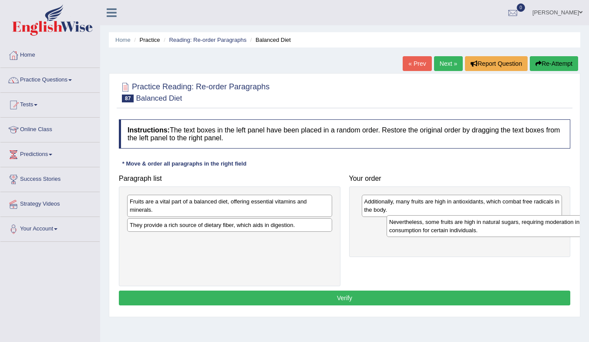
drag, startPoint x: 199, startPoint y: 245, endPoint x: 444, endPoint y: 230, distance: 245.8
click at [444, 230] on div "Nevertheless, some fruits are high in natural sugars, requiring moderation in c…" at bounding box center [488, 226] width 205 height 22
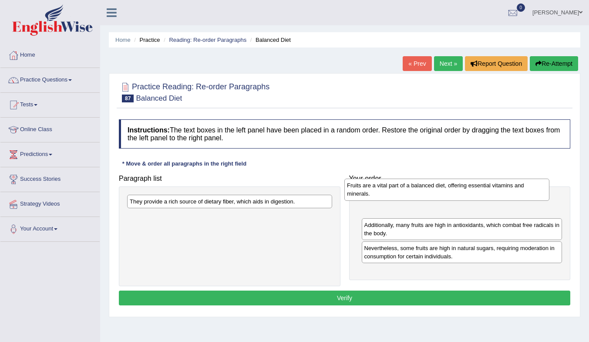
drag, startPoint x: 202, startPoint y: 211, endPoint x: 429, endPoint y: 195, distance: 228.1
click at [429, 196] on div "Fruits are a vital part of a balanced diet, offering essential vitamins and min…" at bounding box center [446, 189] width 205 height 22
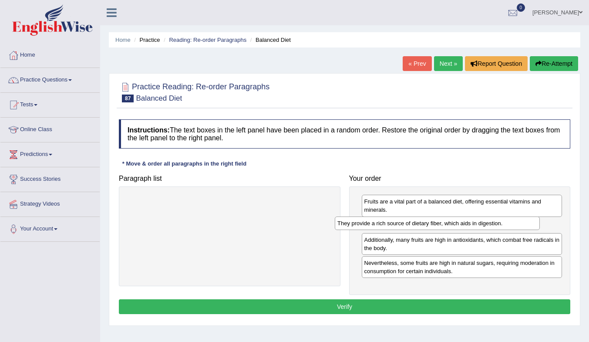
drag, startPoint x: 259, startPoint y: 204, endPoint x: 476, endPoint y: 226, distance: 217.8
click at [470, 226] on div "They provide a rich source of dietary fiber, which aids in digestion." at bounding box center [437, 222] width 205 height 13
click at [399, 305] on button "Verify" at bounding box center [344, 306] width 451 height 15
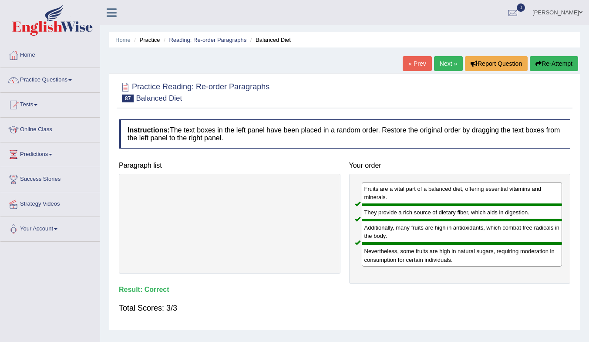
click at [447, 64] on link "Next »" at bounding box center [448, 63] width 29 height 15
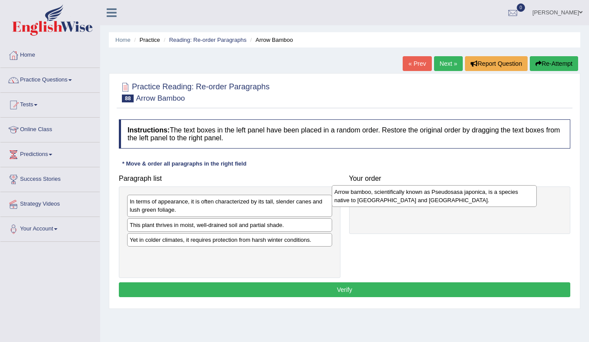
drag, startPoint x: 228, startPoint y: 237, endPoint x: 432, endPoint y: 203, distance: 207.2
click at [432, 203] on div "Arrow bamboo, scientifically known as Pseudosasa japonica, is a species native …" at bounding box center [434, 196] width 205 height 22
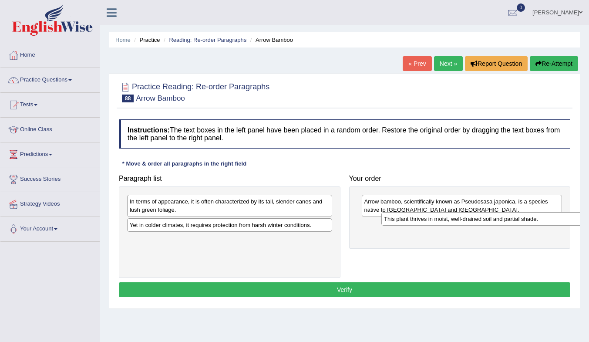
drag, startPoint x: 258, startPoint y: 225, endPoint x: 513, endPoint y: 219, distance: 254.6
click at [513, 219] on div "This plant thrives in moist, well-drained soil and partial shade." at bounding box center [483, 218] width 205 height 13
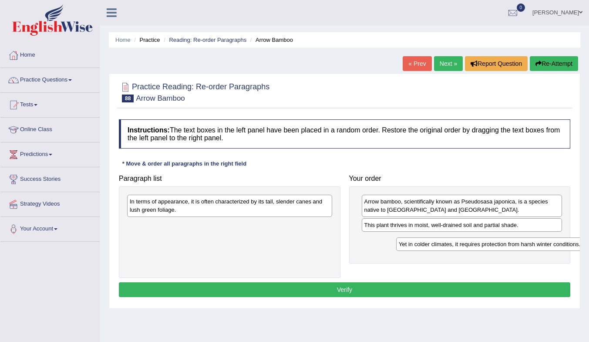
drag, startPoint x: 212, startPoint y: 230, endPoint x: 481, endPoint y: 249, distance: 269.6
click at [481, 249] on div "Yet in colder climates, it requires protection from harsh winter conditions." at bounding box center [498, 243] width 205 height 13
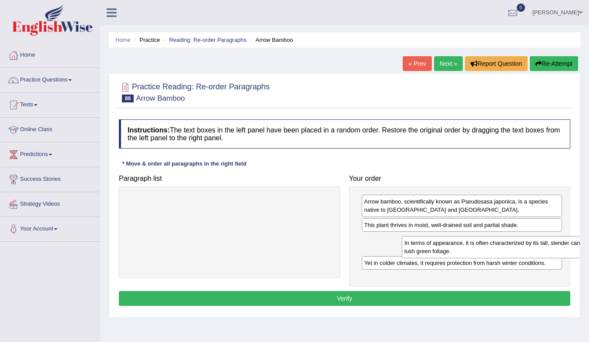
drag, startPoint x: 211, startPoint y: 204, endPoint x: 471, endPoint y: 243, distance: 262.6
click at [472, 243] on div "In terms of appearance, it is often characterized by its tall, slender canes an…" at bounding box center [504, 247] width 205 height 22
click at [459, 301] on button "Verify" at bounding box center [344, 298] width 451 height 15
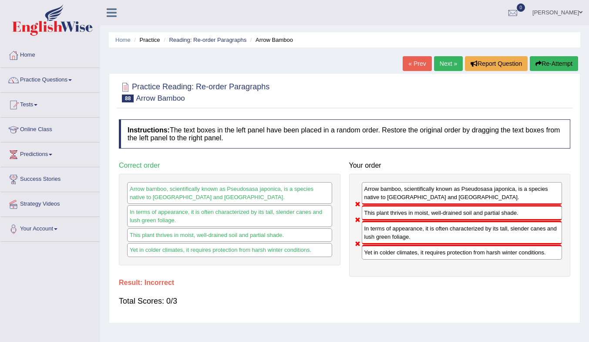
click at [446, 64] on link "Next »" at bounding box center [448, 63] width 29 height 15
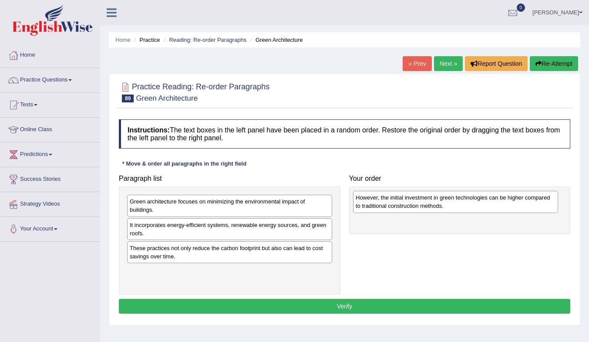
drag, startPoint x: 208, startPoint y: 205, endPoint x: 434, endPoint y: 201, distance: 225.8
click at [434, 201] on div "However, the initial investment in green technologies can be higher compared to…" at bounding box center [455, 202] width 205 height 22
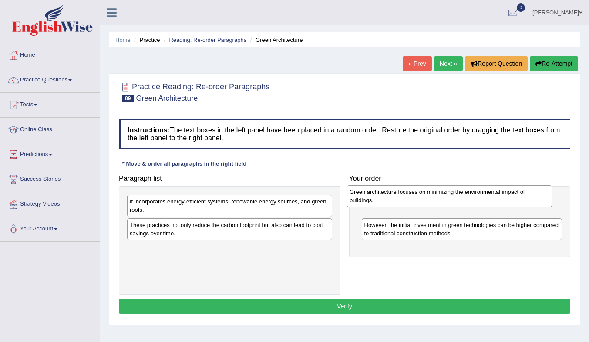
drag, startPoint x: 202, startPoint y: 205, endPoint x: 404, endPoint y: 200, distance: 201.9
click at [404, 200] on div "Green architecture focuses on minimizing the environmental impact of buildings." at bounding box center [449, 196] width 205 height 22
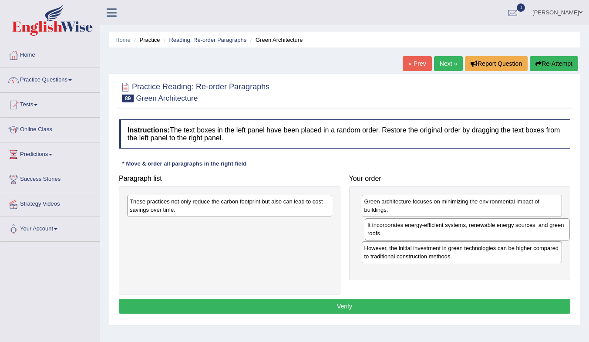
drag, startPoint x: 188, startPoint y: 207, endPoint x: 426, endPoint y: 231, distance: 238.7
click at [426, 231] on div "It incorporates energy-efficient systems, renewable energy sources, and green r…" at bounding box center [467, 229] width 205 height 22
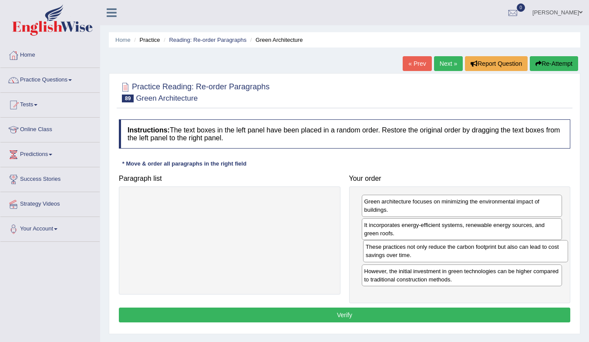
drag, startPoint x: 191, startPoint y: 208, endPoint x: 426, endPoint y: 253, distance: 239.7
click at [426, 253] on div "These practices not only reduce the carbon footprint but also can lead to cost …" at bounding box center [465, 251] width 205 height 22
click at [487, 318] on button "Verify" at bounding box center [344, 314] width 451 height 15
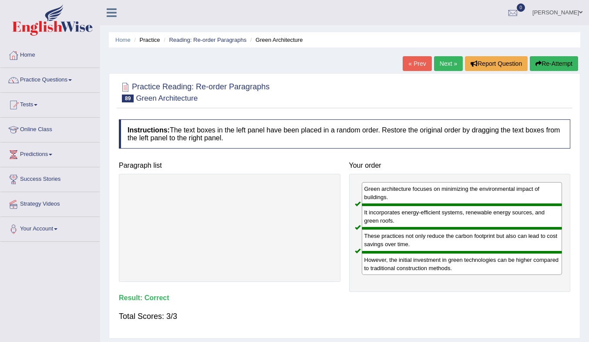
click at [442, 62] on link "Next »" at bounding box center [448, 63] width 29 height 15
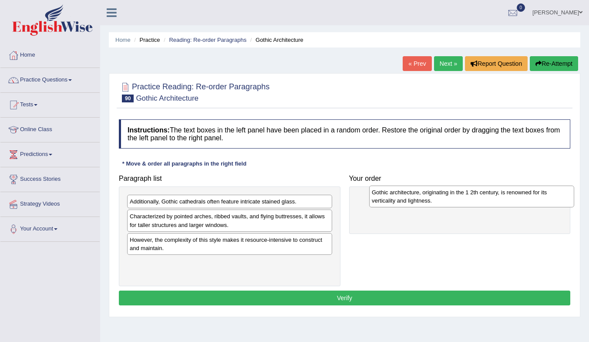
drag, startPoint x: 202, startPoint y: 245, endPoint x: 444, endPoint y: 198, distance: 246.5
click at [444, 198] on div "Gothic architecture, originating in the 1 2th century, is renowned for its vert…" at bounding box center [471, 196] width 205 height 22
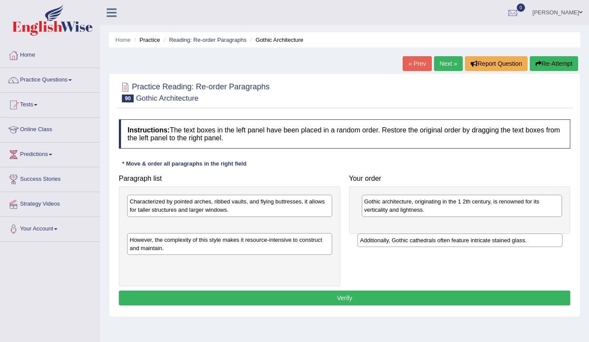
drag, startPoint x: 232, startPoint y: 201, endPoint x: 466, endPoint y: 227, distance: 234.6
click at [466, 233] on div "Additionally, Gothic cathedrals often feature intricate stained glass." at bounding box center [459, 239] width 205 height 13
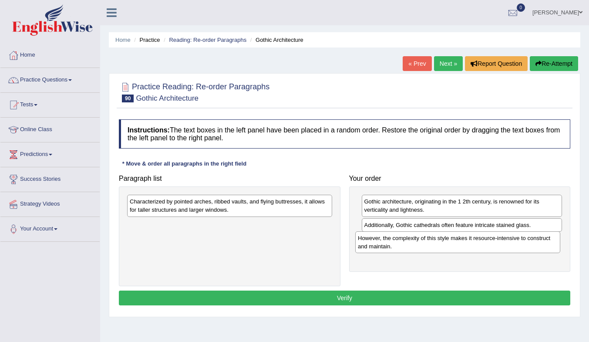
drag, startPoint x: 262, startPoint y: 228, endPoint x: 496, endPoint y: 245, distance: 234.7
click at [496, 245] on div "However, the complexity of this style makes it resource-intensive to construct …" at bounding box center [457, 242] width 205 height 22
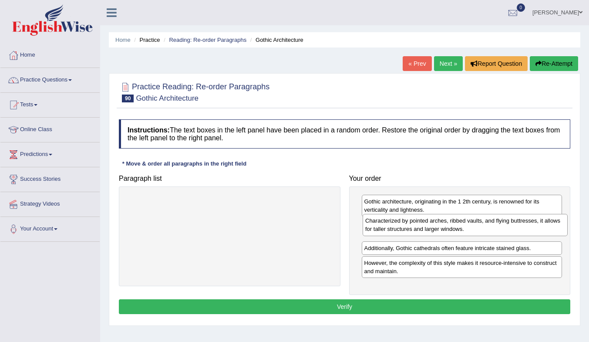
drag, startPoint x: 226, startPoint y: 207, endPoint x: 461, endPoint y: 226, distance: 236.2
click at [461, 226] on div "Characterized by pointed arches, ribbed vaults, and flying buttresses, it allow…" at bounding box center [464, 225] width 205 height 22
click at [429, 303] on button "Verify" at bounding box center [344, 306] width 451 height 15
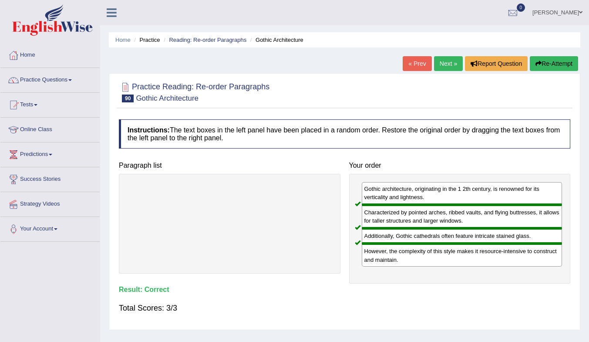
click at [447, 63] on link "Next »" at bounding box center [448, 63] width 29 height 15
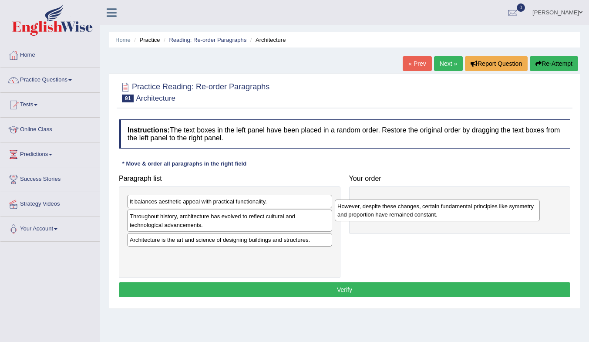
drag, startPoint x: 209, startPoint y: 242, endPoint x: 416, endPoint y: 208, distance: 210.2
click at [416, 208] on div "However, despite these changes, certain fundamental principles like symmetry an…" at bounding box center [437, 210] width 205 height 22
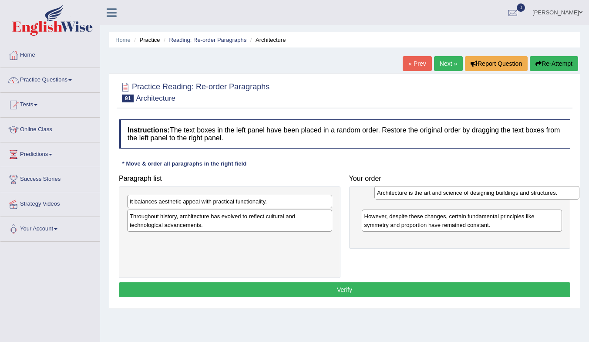
drag, startPoint x: 202, startPoint y: 241, endPoint x: 444, endPoint y: 194, distance: 246.3
click at [444, 194] on div "Architecture is the art and science of designing buildings and structures." at bounding box center [476, 192] width 205 height 13
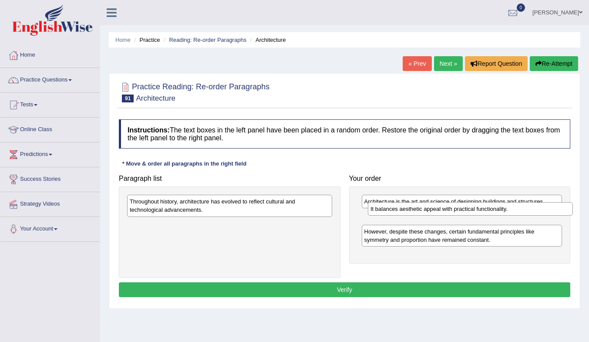
drag, startPoint x: 208, startPoint y: 204, endPoint x: 449, endPoint y: 211, distance: 240.7
click at [449, 211] on div "It balances aesthetic appeal with practical functionality." at bounding box center [470, 208] width 205 height 13
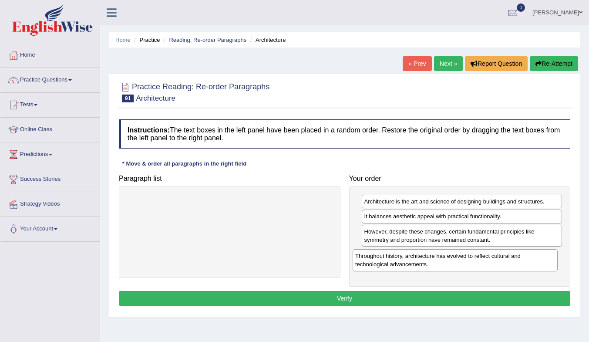
drag, startPoint x: 211, startPoint y: 207, endPoint x: 429, endPoint y: 260, distance: 224.5
click at [436, 261] on div "Throughout history, architecture has evolved to reflect cultural and technologi…" at bounding box center [454, 260] width 205 height 22
click at [379, 295] on button "Verify" at bounding box center [344, 298] width 451 height 15
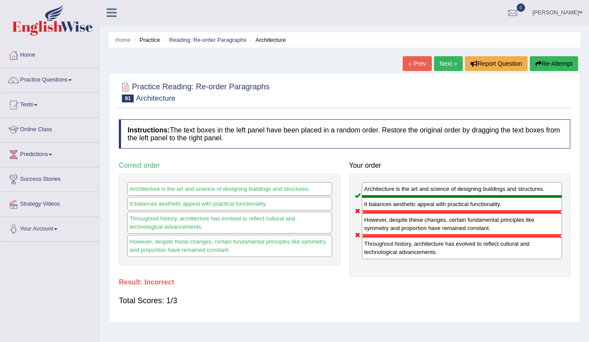
click at [444, 59] on link "Next »" at bounding box center [448, 63] width 29 height 15
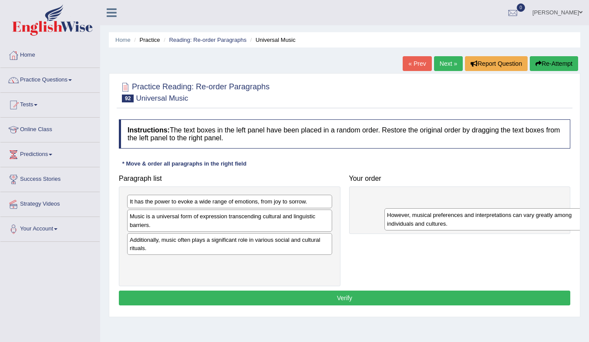
drag, startPoint x: 200, startPoint y: 221, endPoint x: 453, endPoint y: 215, distance: 253.3
click at [453, 215] on div "However, musical preferences and interpretations can vary greatly among individ…" at bounding box center [486, 219] width 205 height 22
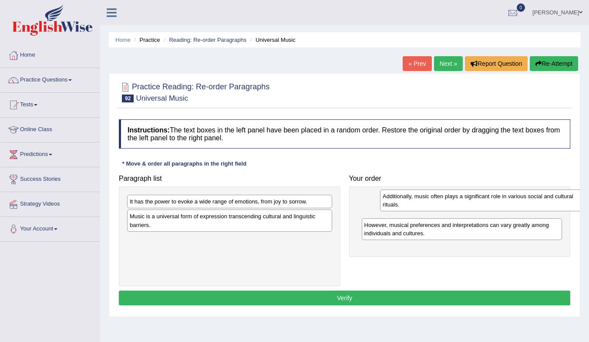
drag, startPoint x: 177, startPoint y: 245, endPoint x: 415, endPoint y: 208, distance: 240.5
click at [415, 208] on div "Additionally, music often plays a significant role in various social and cultur…" at bounding box center [482, 200] width 205 height 22
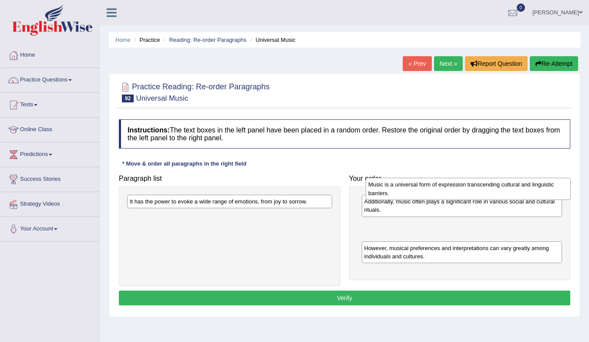
drag, startPoint x: 238, startPoint y: 225, endPoint x: 476, endPoint y: 193, distance: 240.5
click at [476, 193] on div "Music is a universal form of expression transcending cultural and linguistic ba…" at bounding box center [467, 189] width 205 height 22
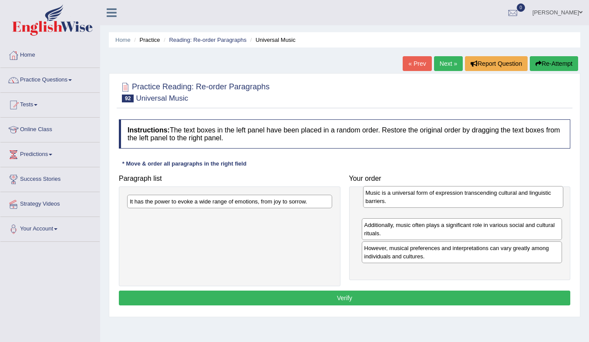
drag, startPoint x: 400, startPoint y: 227, endPoint x: 401, endPoint y: 194, distance: 32.7
click at [401, 194] on div "Music is a universal form of expression transcending cultural and linguistic ba…" at bounding box center [463, 197] width 201 height 22
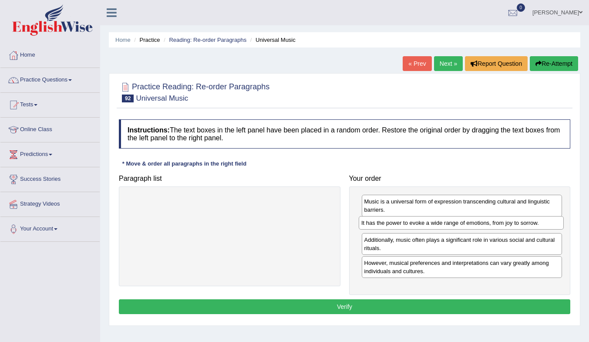
drag, startPoint x: 245, startPoint y: 205, endPoint x: 476, endPoint y: 226, distance: 232.4
click at [476, 226] on div "It has the power to evoke a wide range of emotions, from joy to sorrow." at bounding box center [461, 222] width 205 height 13
click at [386, 308] on button "Verify" at bounding box center [344, 306] width 451 height 15
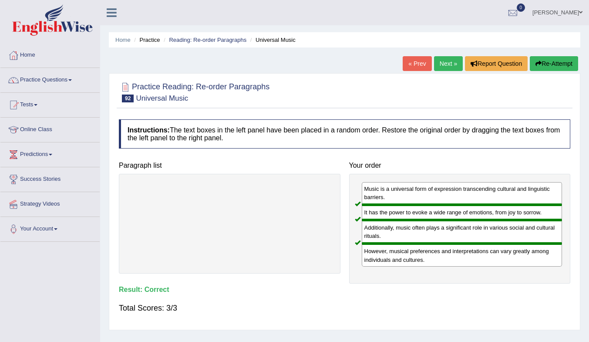
click at [441, 65] on link "Next »" at bounding box center [448, 63] width 29 height 15
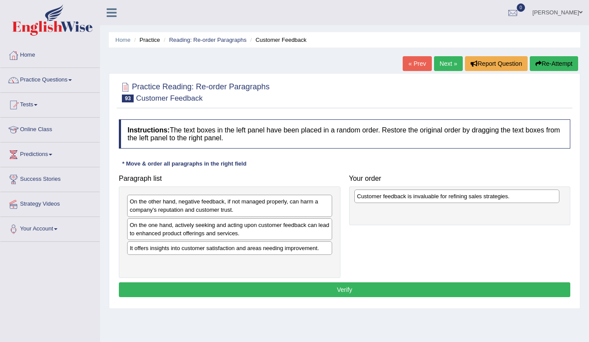
drag, startPoint x: 216, startPoint y: 201, endPoint x: 429, endPoint y: 198, distance: 213.2
click at [429, 198] on div "Customer feedback is invaluable for refining sales strategies." at bounding box center [456, 195] width 205 height 13
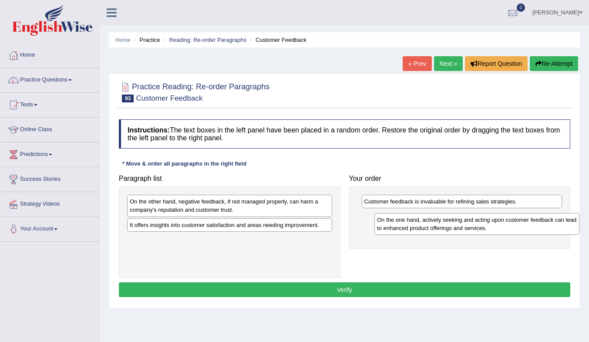
drag, startPoint x: 207, startPoint y: 235, endPoint x: 432, endPoint y: 222, distance: 226.2
click at [432, 222] on div "On the one hand, actively seeking and acting upon customer feedback can lead to…" at bounding box center [476, 224] width 205 height 22
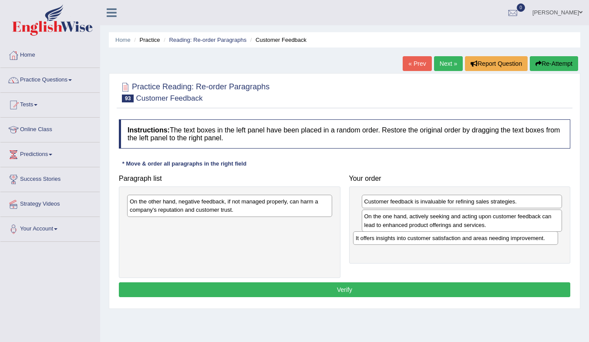
drag, startPoint x: 221, startPoint y: 228, endPoint x: 447, endPoint y: 241, distance: 226.2
click at [447, 241] on div "It offers insights into customer satisfaction and areas needing improvement." at bounding box center [455, 237] width 205 height 13
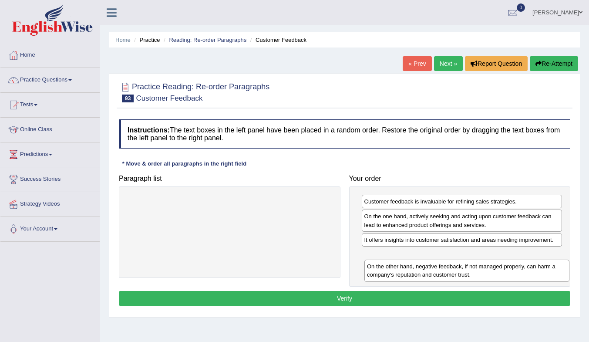
drag, startPoint x: 257, startPoint y: 209, endPoint x: 493, endPoint y: 265, distance: 242.8
click at [493, 265] on div "On the other hand, negative feedback, if not managed properly, can harm a compa…" at bounding box center [466, 270] width 205 height 22
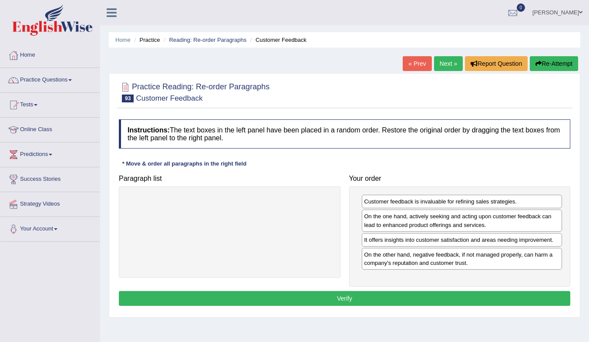
click at [437, 295] on button "Verify" at bounding box center [344, 298] width 451 height 15
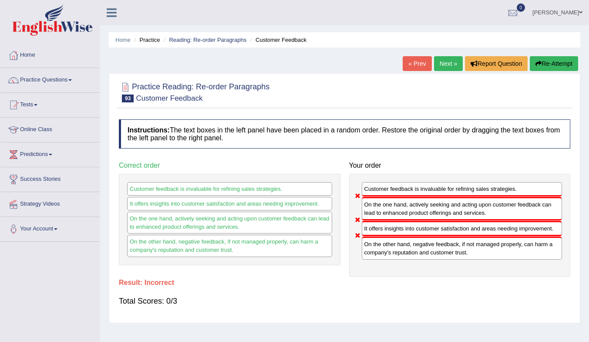
click at [436, 63] on link "Next »" at bounding box center [448, 63] width 29 height 15
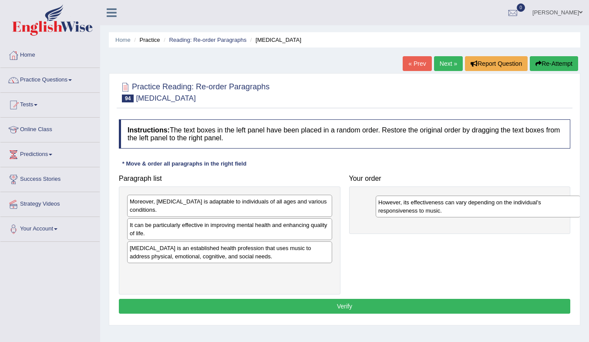
drag, startPoint x: 212, startPoint y: 252, endPoint x: 460, endPoint y: 206, distance: 252.3
click at [460, 206] on div "However, its effectiveness can vary depending on the individual's responsivenes…" at bounding box center [477, 206] width 205 height 22
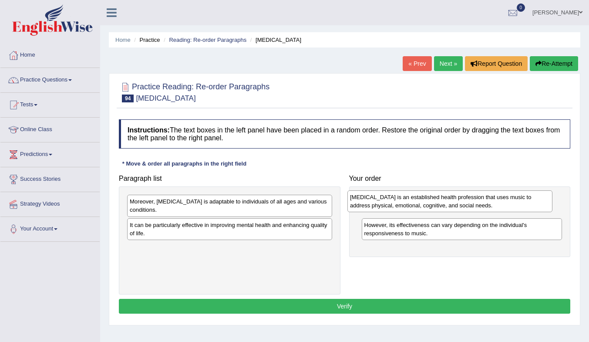
drag, startPoint x: 218, startPoint y: 259, endPoint x: 438, endPoint y: 208, distance: 226.0
click at [438, 208] on div "[MEDICAL_DATA] is an established health profession that uses music to address p…" at bounding box center [449, 201] width 205 height 22
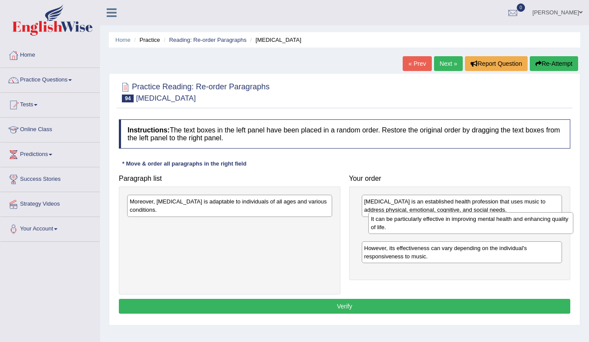
drag, startPoint x: 233, startPoint y: 238, endPoint x: 474, endPoint y: 232, distance: 241.1
click at [474, 232] on div "It can be particularly effective in improving mental health and enhancing quali…" at bounding box center [470, 223] width 205 height 22
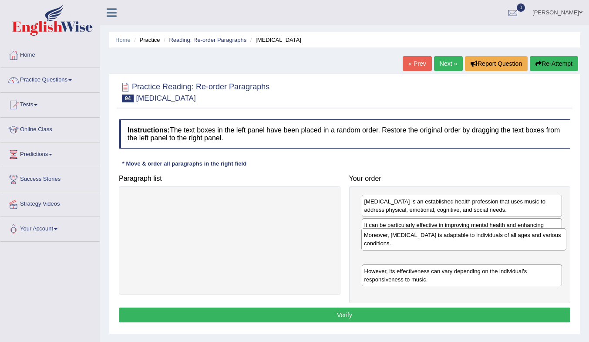
drag, startPoint x: 324, startPoint y: 225, endPoint x: 527, endPoint y: 251, distance: 204.9
click at [527, 250] on div "Moreover, [MEDICAL_DATA] is adaptable to individuals of all ages and various co…" at bounding box center [463, 239] width 205 height 22
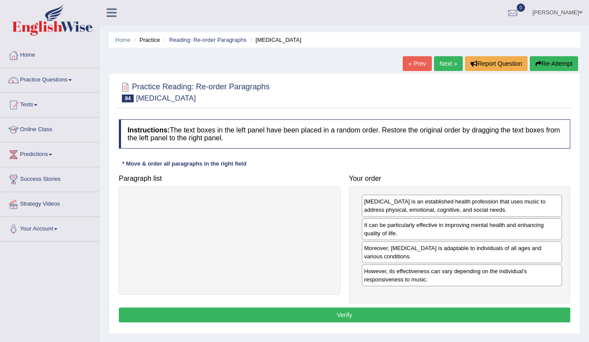
click at [452, 315] on button "Verify" at bounding box center [344, 314] width 451 height 15
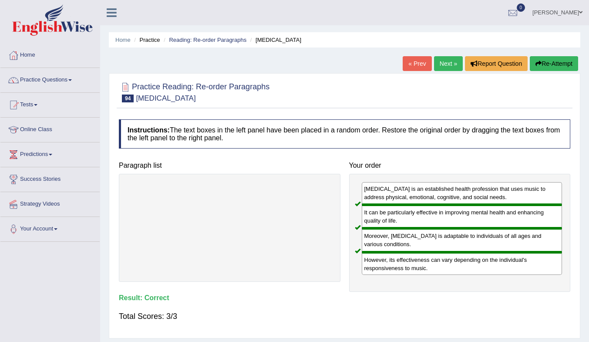
click at [449, 62] on link "Next »" at bounding box center [448, 63] width 29 height 15
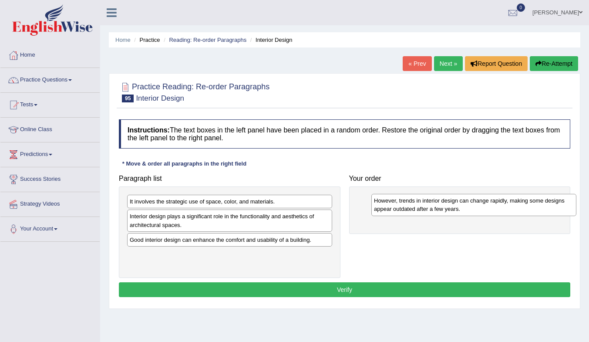
drag, startPoint x: 188, startPoint y: 205, endPoint x: 431, endPoint y: 204, distance: 243.7
click at [431, 204] on div "However, trends in interior design can change rapidly, making some designs appe…" at bounding box center [473, 205] width 205 height 22
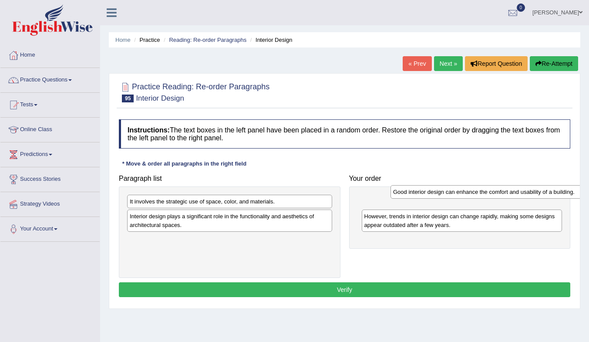
drag, startPoint x: 174, startPoint y: 243, endPoint x: 427, endPoint y: 195, distance: 257.3
click at [427, 195] on div "Good interior design can enhance the comfort and usability of a building." at bounding box center [492, 191] width 205 height 13
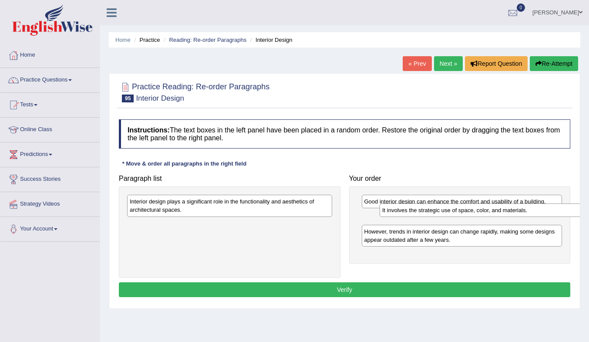
drag, startPoint x: 214, startPoint y: 200, endPoint x: 467, endPoint y: 209, distance: 252.5
click at [467, 209] on div "It involves the strategic use of space, color, and materials." at bounding box center [481, 209] width 205 height 13
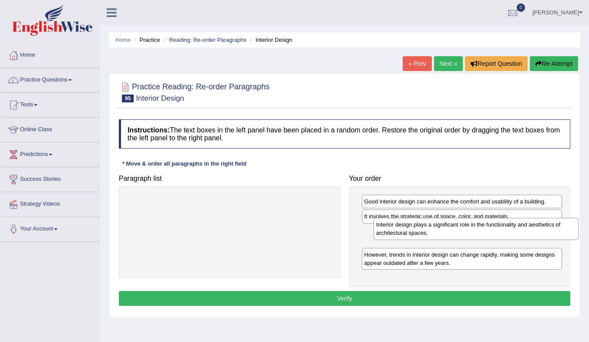
drag, startPoint x: 237, startPoint y: 210, endPoint x: 475, endPoint y: 239, distance: 239.8
click at [475, 238] on div "Interior design plays a significant role in the functionality and aesthetics of…" at bounding box center [475, 229] width 205 height 22
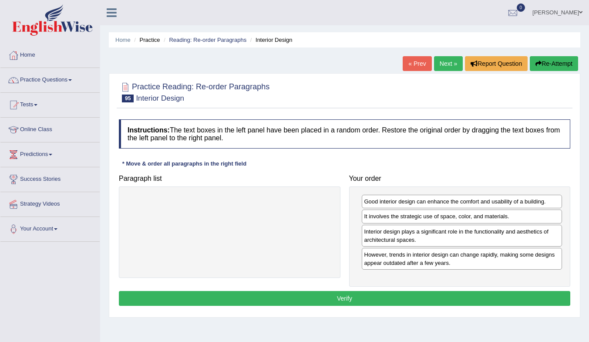
click at [438, 295] on button "Verify" at bounding box center [344, 298] width 451 height 15
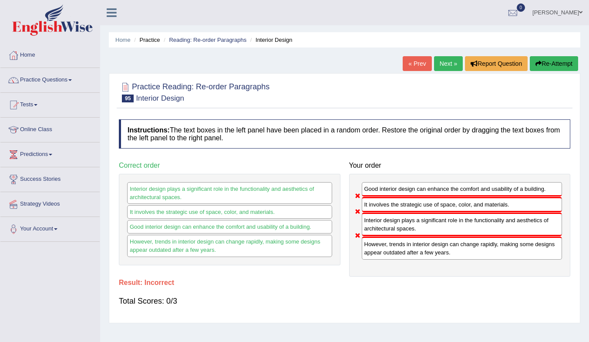
click at [438, 63] on link "Next »" at bounding box center [448, 63] width 29 height 15
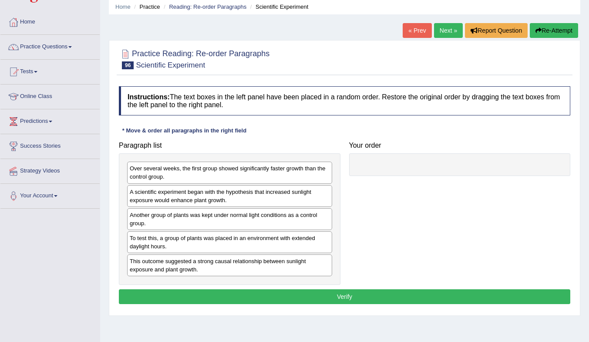
scroll to position [44, 0]
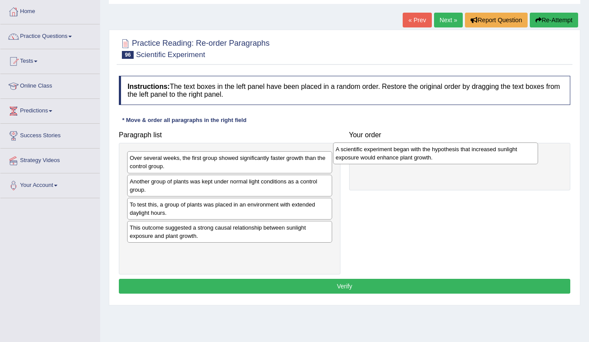
drag, startPoint x: 257, startPoint y: 189, endPoint x: 471, endPoint y: 155, distance: 216.8
click at [471, 155] on div "A scientific experiment began with the hypothesis that increased sunlight expos…" at bounding box center [435, 153] width 205 height 22
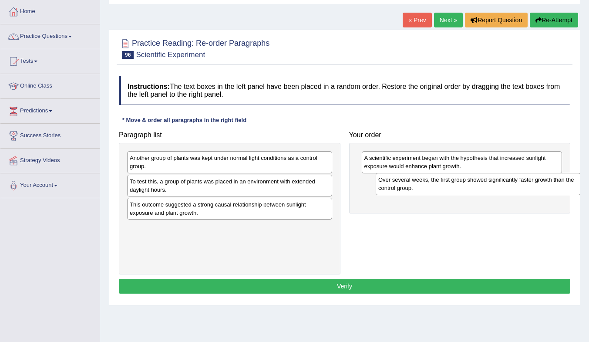
drag, startPoint x: 205, startPoint y: 166, endPoint x: 446, endPoint y: 189, distance: 241.7
click at [446, 189] on div "Over several weeks, the first group showed significantly faster growth than the…" at bounding box center [477, 184] width 205 height 22
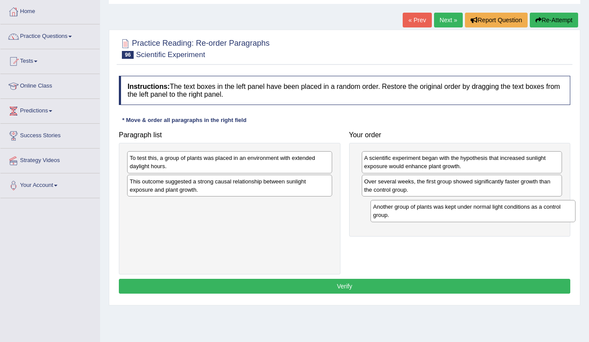
drag, startPoint x: 248, startPoint y: 166, endPoint x: 488, endPoint y: 213, distance: 244.7
click at [488, 213] on div "Another group of plants was kept under normal light conditions as a control gro…" at bounding box center [472, 211] width 205 height 22
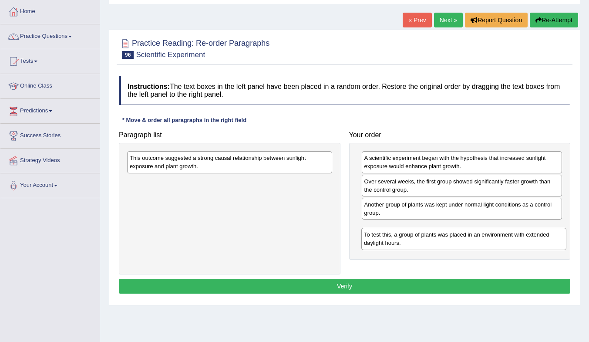
drag, startPoint x: 249, startPoint y: 164, endPoint x: 500, endPoint y: 239, distance: 261.8
click at [500, 239] on div "To test this, a group of plants was placed in an environment with extended dayl…" at bounding box center [463, 239] width 205 height 22
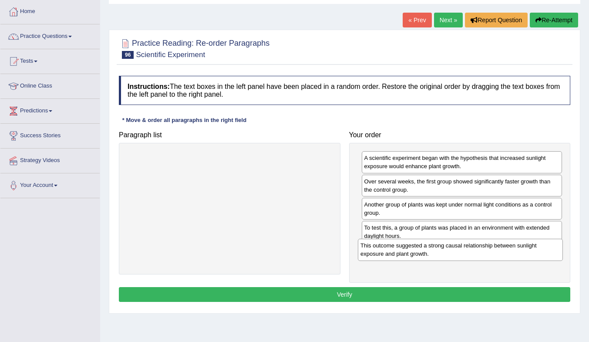
drag, startPoint x: 243, startPoint y: 164, endPoint x: 492, endPoint y: 255, distance: 265.1
click at [492, 255] on div "This outcome suggested a strong causal relationship between sunlight exposure a…" at bounding box center [460, 249] width 205 height 22
click at [455, 295] on button "Verify" at bounding box center [344, 294] width 451 height 15
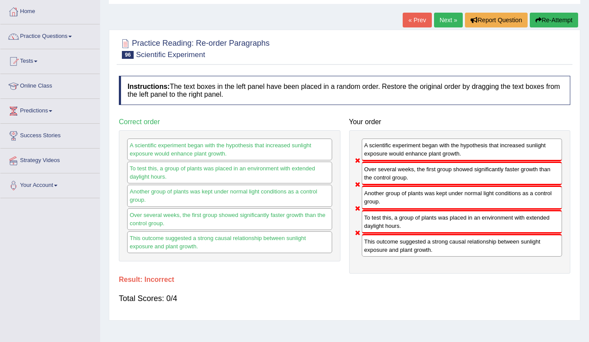
click at [449, 21] on link "Next »" at bounding box center [448, 20] width 29 height 15
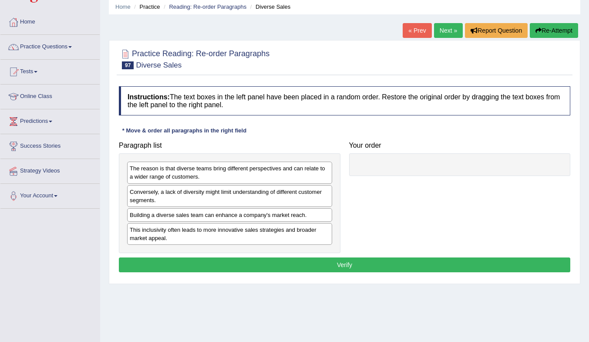
scroll to position [44, 0]
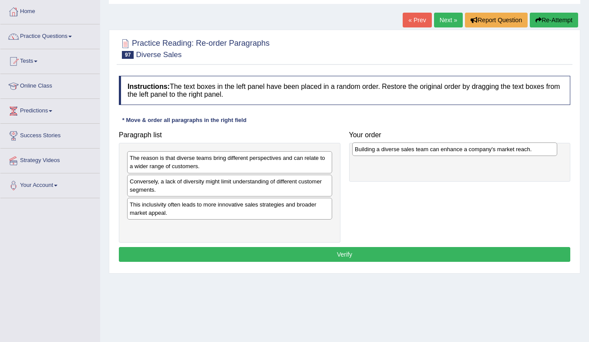
drag, startPoint x: 208, startPoint y: 207, endPoint x: 438, endPoint y: 152, distance: 236.3
click at [438, 152] on div "Building a diverse sales team can enhance a company's market reach." at bounding box center [454, 148] width 205 height 13
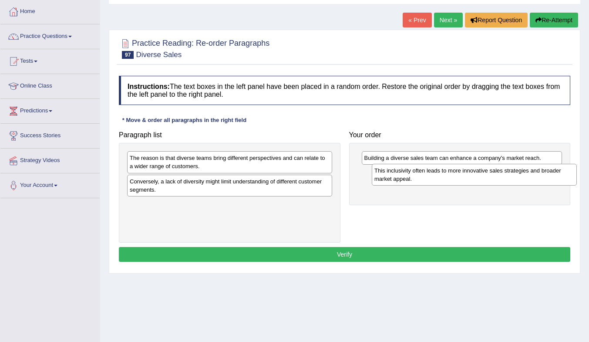
drag, startPoint x: 191, startPoint y: 212, endPoint x: 423, endPoint y: 178, distance: 234.4
click at [423, 178] on div "This inclusivity often leads to more innovative sales strategies and broader ma…" at bounding box center [474, 175] width 205 height 22
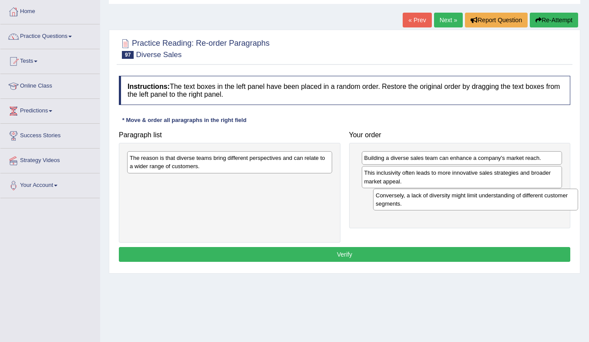
drag, startPoint x: 180, startPoint y: 189, endPoint x: 424, endPoint y: 201, distance: 244.4
click at [424, 201] on div "Conversely, a lack of diversity might limit understanding of different customer…" at bounding box center [475, 199] width 205 height 22
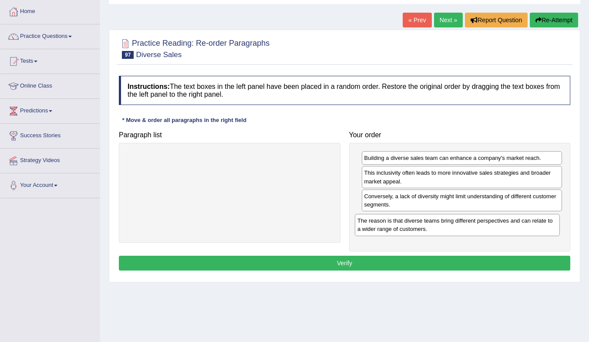
drag, startPoint x: 204, startPoint y: 161, endPoint x: 431, endPoint y: 224, distance: 236.0
click at [431, 224] on div "The reason is that diverse teams bring different perspectives and can relate to…" at bounding box center [457, 225] width 205 height 22
click at [430, 265] on button "Verify" at bounding box center [344, 262] width 451 height 15
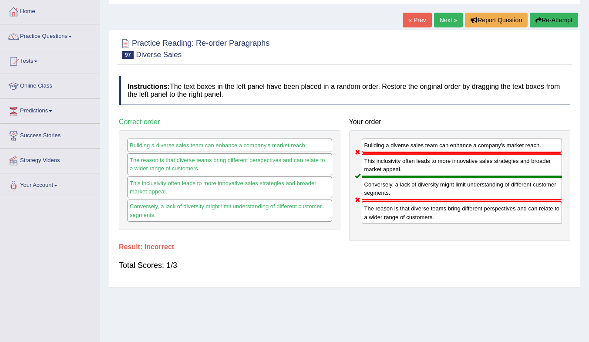
click at [441, 24] on link "Next »" at bounding box center [448, 20] width 29 height 15
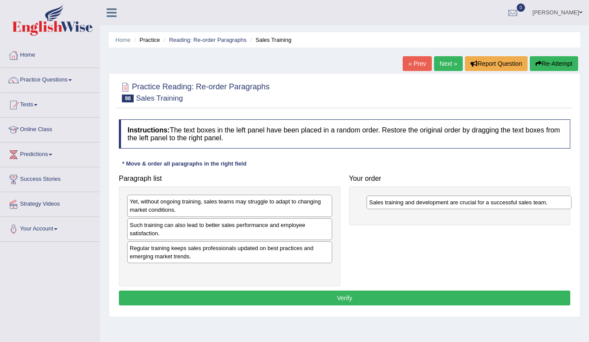
drag, startPoint x: 232, startPoint y: 204, endPoint x: 472, endPoint y: 205, distance: 239.3
click at [472, 205] on div "Sales training and development are crucial for a successful sales team." at bounding box center [468, 201] width 205 height 13
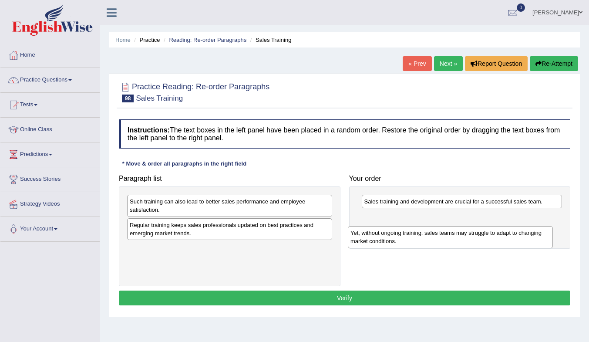
drag, startPoint x: 208, startPoint y: 208, endPoint x: 429, endPoint y: 239, distance: 222.8
click at [429, 239] on div "Yet, without ongoing training, sales teams may struggle to adapt to changing ma…" at bounding box center [450, 237] width 205 height 22
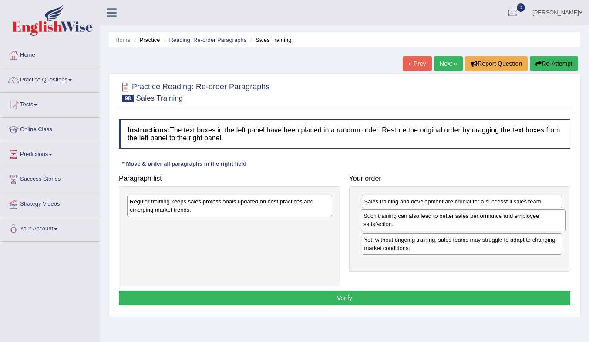
drag, startPoint x: 381, startPoint y: 208, endPoint x: 460, endPoint y: 221, distance: 80.6
click at [460, 221] on div "Such training can also lead to better sales performance and employee satisfacti…" at bounding box center [463, 220] width 205 height 22
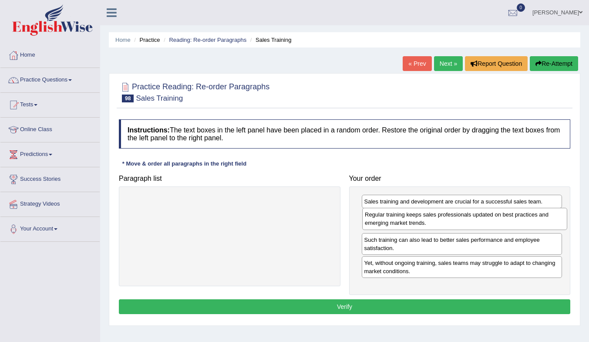
drag, startPoint x: 221, startPoint y: 206, endPoint x: 456, endPoint y: 219, distance: 235.3
click at [456, 219] on div "Regular training keeps sales professionals updated on best practices and emergi…" at bounding box center [464, 219] width 205 height 22
click at [462, 309] on button "Verify" at bounding box center [344, 306] width 451 height 15
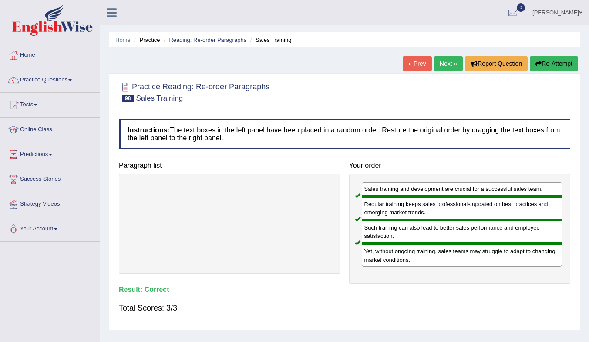
click at [449, 61] on link "Next »" at bounding box center [448, 63] width 29 height 15
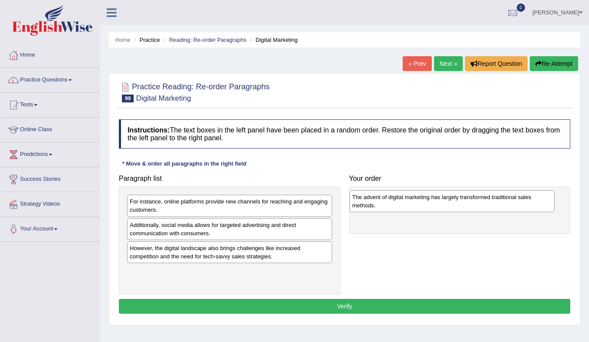
drag, startPoint x: 192, startPoint y: 257, endPoint x: 414, endPoint y: 206, distance: 228.1
click at [414, 206] on div "The advent of digital marketing has largely transformed traditional sales metho…" at bounding box center [451, 201] width 205 height 22
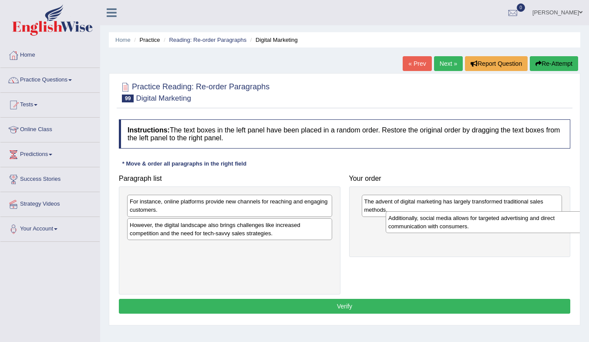
drag, startPoint x: 224, startPoint y: 230, endPoint x: 482, endPoint y: 223, distance: 258.5
click at [482, 223] on div "Additionally, social media allows for targeted advertising and direct communica…" at bounding box center [487, 222] width 205 height 22
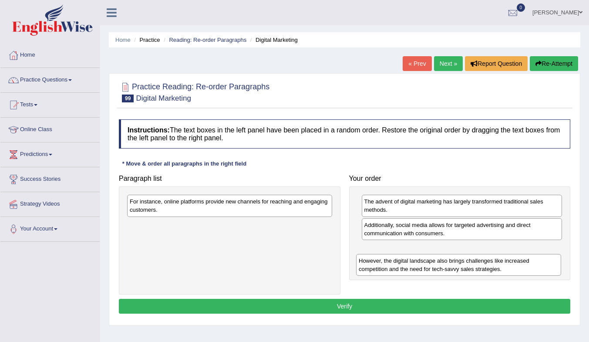
drag, startPoint x: 291, startPoint y: 235, endPoint x: 515, endPoint y: 268, distance: 227.1
click at [515, 268] on div "However, the digital landscape also brings challenges like increased competitio…" at bounding box center [458, 265] width 205 height 22
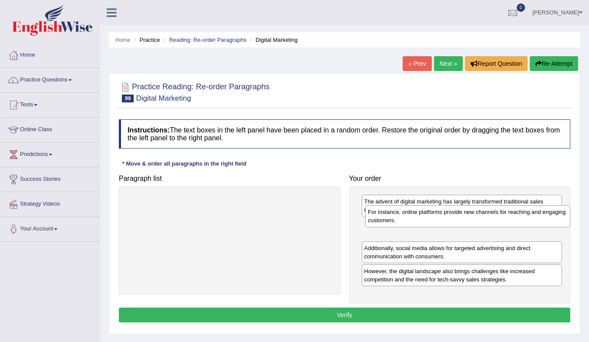
drag, startPoint x: 251, startPoint y: 211, endPoint x: 489, endPoint y: 221, distance: 238.2
click at [489, 221] on div "For instance, online platforms provide new channels for reaching and engaging c…" at bounding box center [467, 216] width 205 height 22
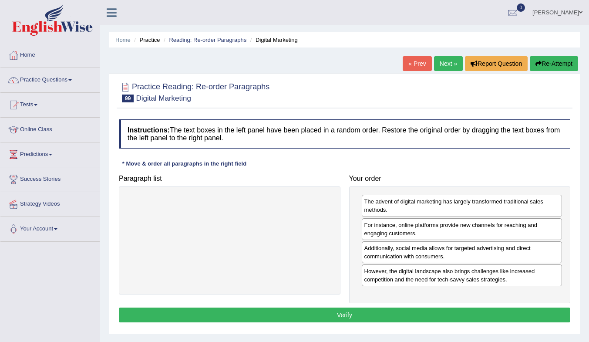
click at [308, 311] on button "Verify" at bounding box center [344, 314] width 451 height 15
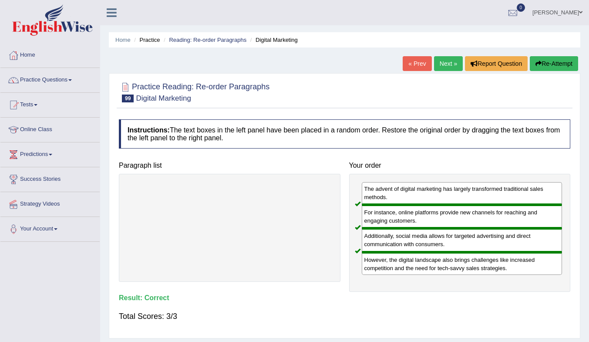
click at [447, 64] on link "Next »" at bounding box center [448, 63] width 29 height 15
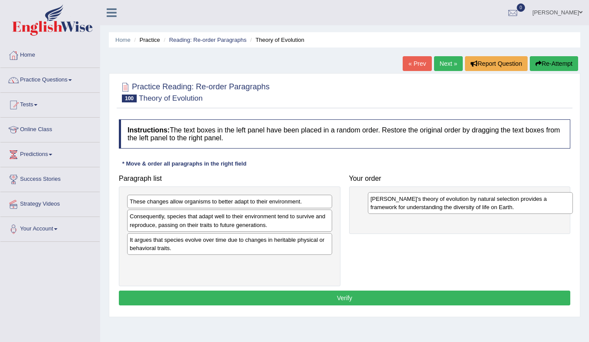
drag, startPoint x: 197, startPoint y: 264, endPoint x: 433, endPoint y: 201, distance: 244.6
click at [433, 201] on div "Darwin's theory of evolution by natural selection provides a framework for unde…" at bounding box center [470, 203] width 205 height 22
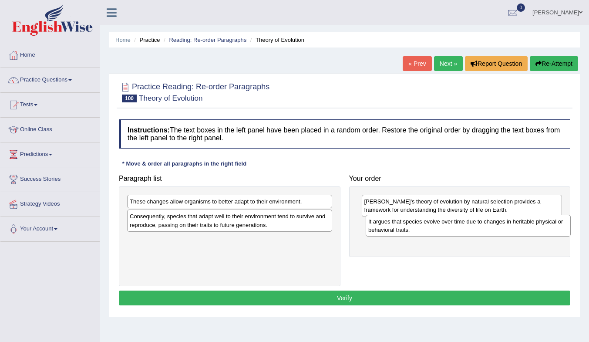
drag, startPoint x: 185, startPoint y: 248, endPoint x: 422, endPoint y: 230, distance: 238.3
click at [422, 230] on div "It argues that species evolve over time due to changes in heritable physical or…" at bounding box center [467, 225] width 205 height 22
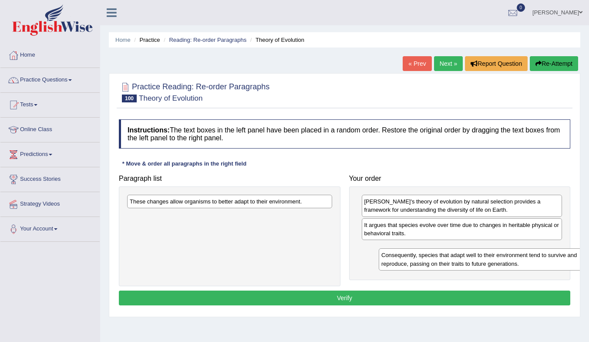
drag, startPoint x: 171, startPoint y: 225, endPoint x: 417, endPoint y: 263, distance: 249.6
click at [420, 264] on div "Consequently, species that adapt well to their environment tend to survive and …" at bounding box center [481, 259] width 205 height 22
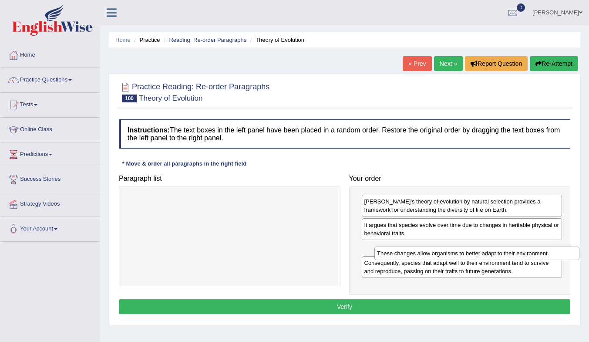
drag, startPoint x: 196, startPoint y: 204, endPoint x: 440, endPoint y: 254, distance: 249.1
click at [440, 254] on div "These changes allow organisms to better adapt to their environment." at bounding box center [476, 252] width 205 height 13
click at [391, 308] on button "Verify" at bounding box center [344, 306] width 451 height 15
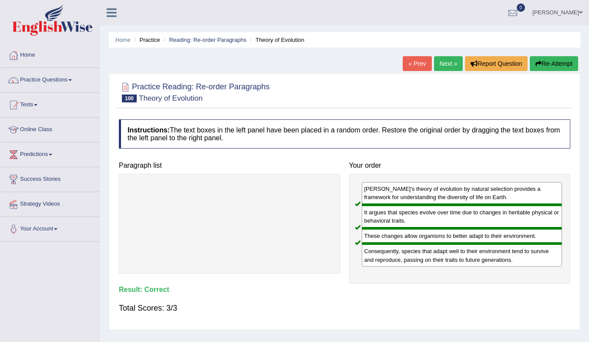
click at [435, 62] on link "Next »" at bounding box center [448, 63] width 29 height 15
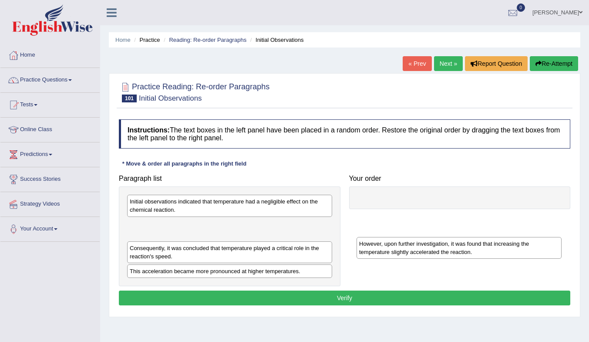
drag, startPoint x: 226, startPoint y: 228, endPoint x: 454, endPoint y: 243, distance: 228.9
click at [453, 244] on div "However, upon further investigation, it was found that increasing the temperatu…" at bounding box center [458, 248] width 205 height 22
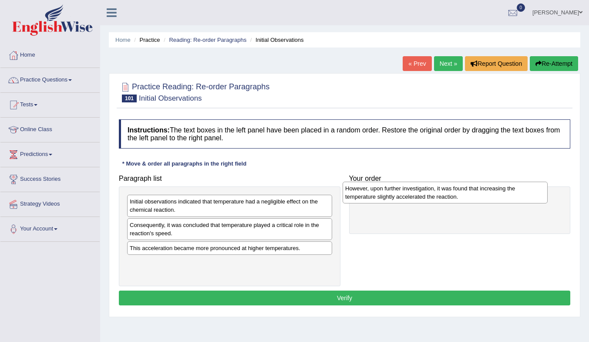
drag, startPoint x: 372, startPoint y: 223, endPoint x: 479, endPoint y: 205, distance: 108.9
click at [479, 203] on div "However, upon further investigation, it was found that increasing the temperatu…" at bounding box center [444, 192] width 205 height 22
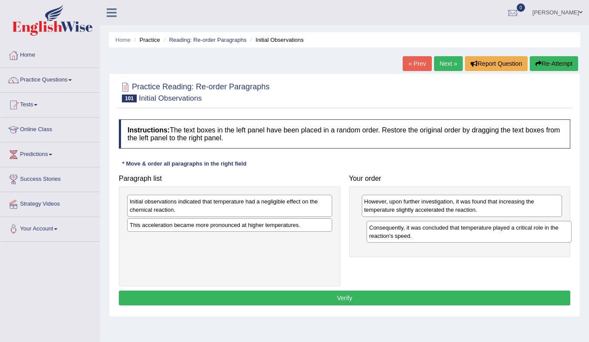
drag, startPoint x: 282, startPoint y: 229, endPoint x: 521, endPoint y: 231, distance: 239.3
click at [521, 231] on div "Consequently, it was concluded that temperature played a critical role in the r…" at bounding box center [468, 232] width 205 height 22
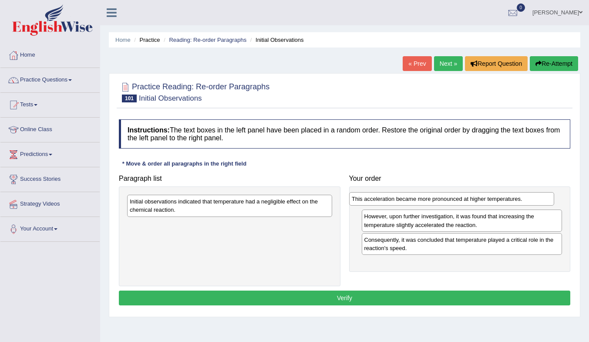
drag, startPoint x: 276, startPoint y: 225, endPoint x: 511, endPoint y: 205, distance: 236.2
click at [511, 205] on div "This acceleration became more pronounced at higher temperatures." at bounding box center [451, 198] width 205 height 13
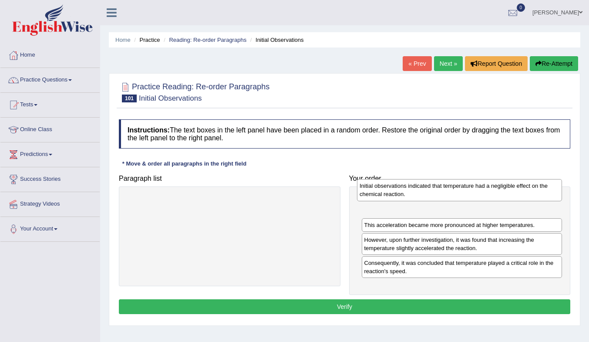
drag, startPoint x: 342, startPoint y: 201, endPoint x: 523, endPoint y: 198, distance: 181.9
click at [523, 198] on div "Initial observations indicated that temperature had a negligible effect on the …" at bounding box center [459, 190] width 205 height 22
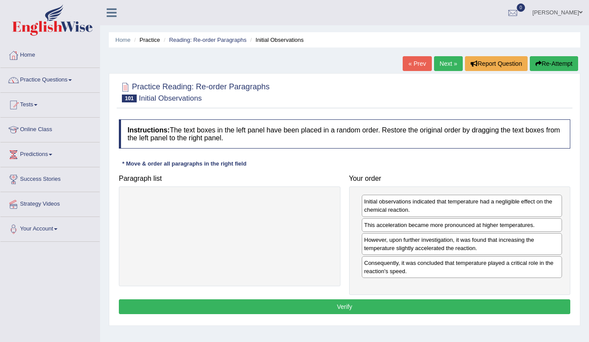
click at [430, 304] on button "Verify" at bounding box center [344, 306] width 451 height 15
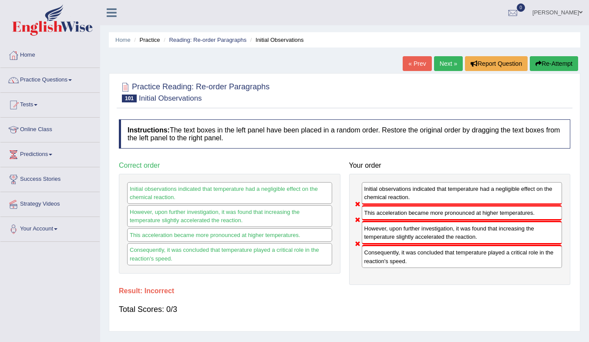
click at [441, 64] on link "Next »" at bounding box center [448, 63] width 29 height 15
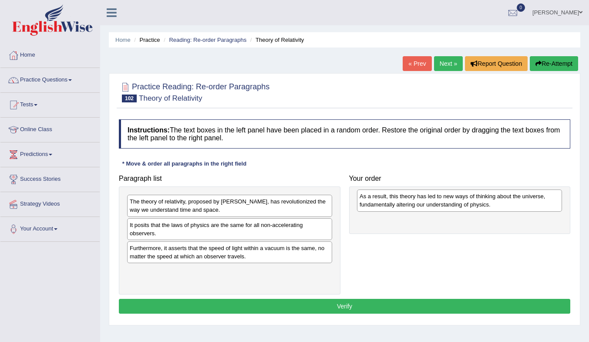
drag, startPoint x: 230, startPoint y: 210, endPoint x: 460, endPoint y: 205, distance: 230.2
click at [460, 205] on div "As a result, this theory has led to new ways of thinking about the universe, fu…" at bounding box center [459, 200] width 205 height 22
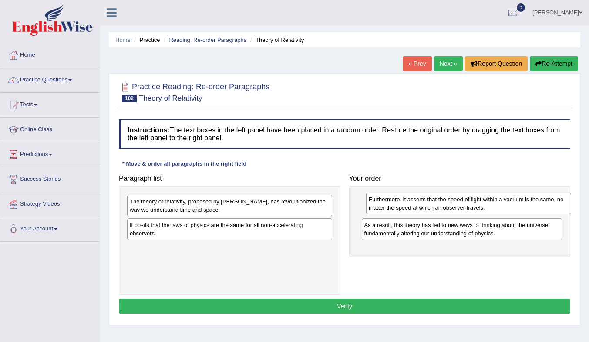
drag, startPoint x: 209, startPoint y: 255, endPoint x: 447, endPoint y: 207, distance: 242.9
click at [447, 207] on div "Furthermore, it asserts that the speed of light within a vacuum is the same, no…" at bounding box center [468, 203] width 205 height 22
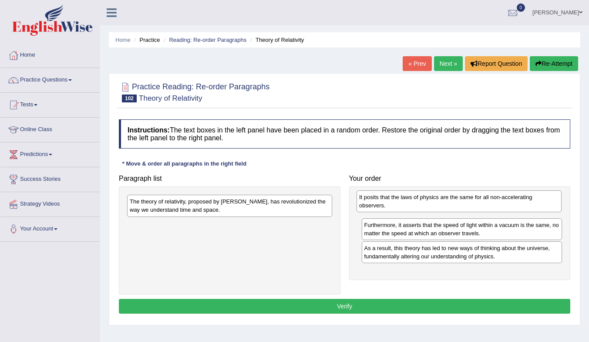
drag, startPoint x: 239, startPoint y: 231, endPoint x: 468, endPoint y: 204, distance: 231.0
click at [468, 204] on div "It posits that the laws of physics are the same for all non-accelerating observ…" at bounding box center [458, 201] width 205 height 22
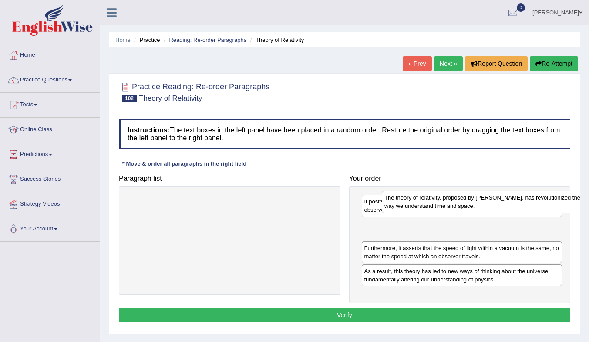
drag, startPoint x: 220, startPoint y: 212, endPoint x: 474, endPoint y: 208, distance: 254.6
click at [474, 208] on div "The theory of relativity, proposed by [PERSON_NAME], has revolutionized the way…" at bounding box center [484, 202] width 205 height 22
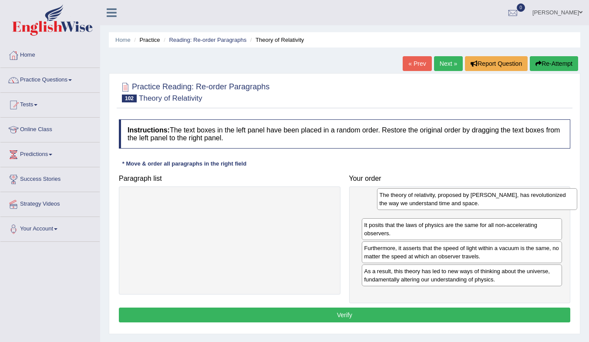
drag, startPoint x: 438, startPoint y: 231, endPoint x: 448, endPoint y: 203, distance: 30.1
click at [452, 201] on div "The theory of relativity, proposed by [PERSON_NAME], has revolutionized the way…" at bounding box center [477, 199] width 201 height 22
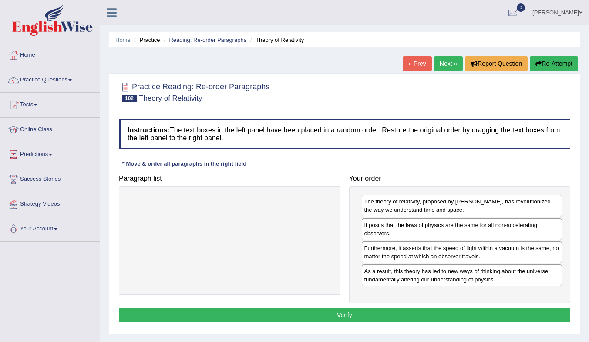
click at [376, 314] on button "Verify" at bounding box center [344, 314] width 451 height 15
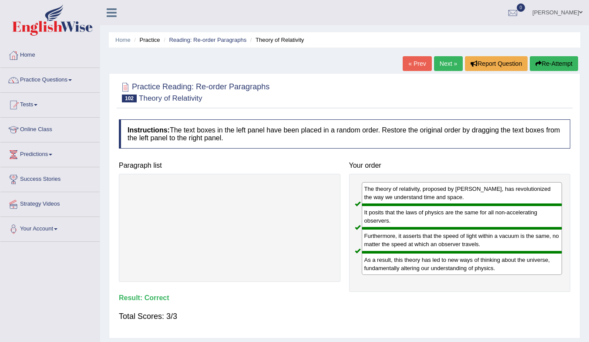
click at [447, 61] on link "Next »" at bounding box center [448, 63] width 29 height 15
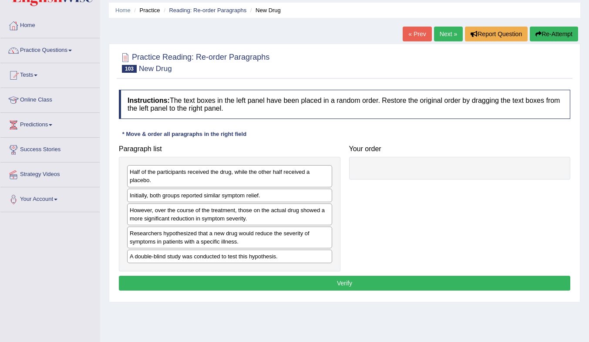
scroll to position [44, 0]
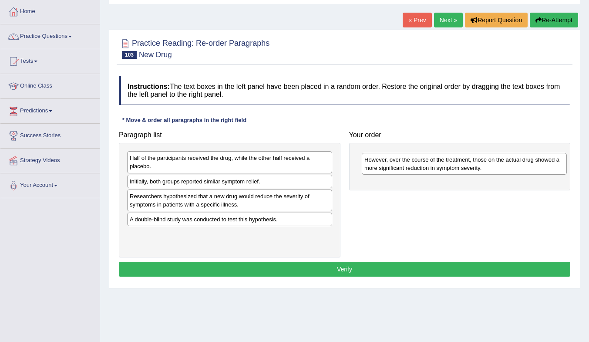
drag, startPoint x: 238, startPoint y: 204, endPoint x: 472, endPoint y: 168, distance: 237.3
click at [472, 168] on div "However, over the course of the treatment, those on the actual drug showed a mo…" at bounding box center [464, 164] width 205 height 22
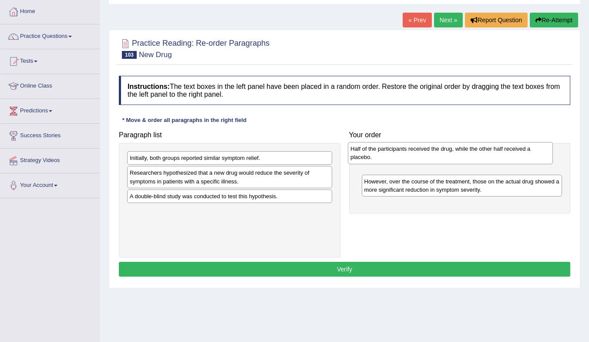
drag, startPoint x: 237, startPoint y: 169, endPoint x: 402, endPoint y: 160, distance: 165.2
click at [402, 160] on div "Half of the participants received the drug, while the other half received a pla…" at bounding box center [450, 153] width 205 height 22
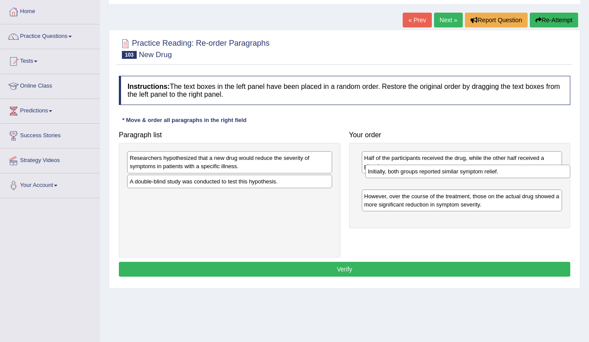
drag, startPoint x: 263, startPoint y: 161, endPoint x: 501, endPoint y: 174, distance: 238.4
click at [501, 174] on div "Initially, both groups reported similar symptom relief." at bounding box center [467, 170] width 205 height 13
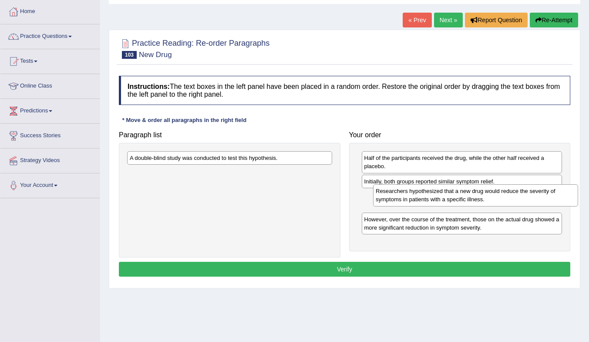
drag, startPoint x: 212, startPoint y: 166, endPoint x: 444, endPoint y: 205, distance: 235.1
click at [444, 204] on div "Researchers hypothesized that a new drug would reduce the severity of symptoms …" at bounding box center [475, 195] width 205 height 22
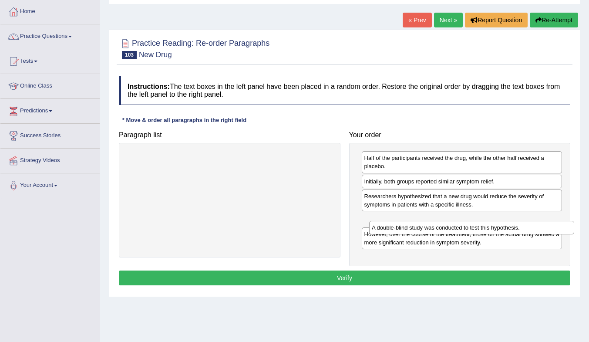
drag, startPoint x: 240, startPoint y: 160, endPoint x: 472, endPoint y: 220, distance: 239.4
click at [472, 221] on div "A double-blind study was conducted to test this hypothesis." at bounding box center [471, 227] width 205 height 13
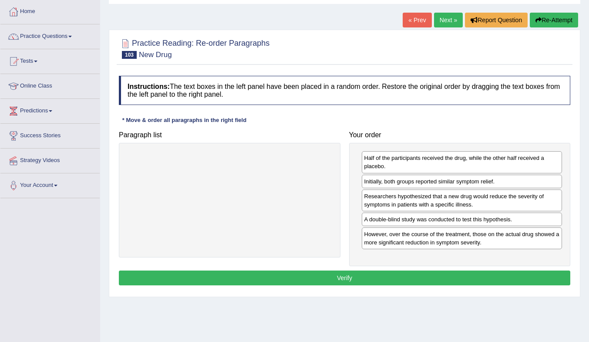
click at [392, 278] on button "Verify" at bounding box center [344, 277] width 451 height 15
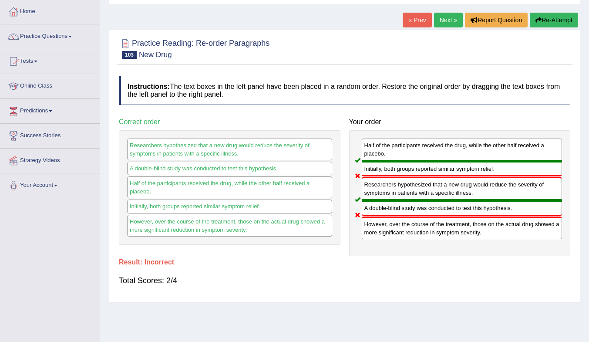
click at [437, 20] on link "Next »" at bounding box center [448, 20] width 29 height 15
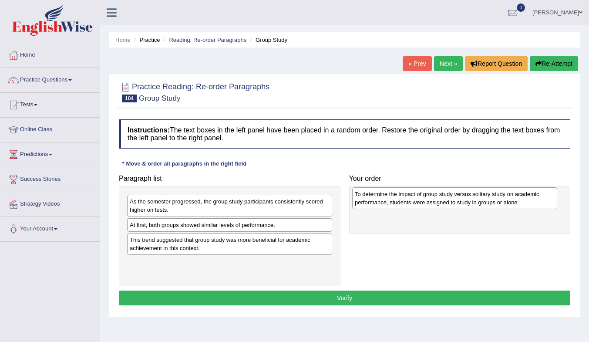
drag, startPoint x: 214, startPoint y: 245, endPoint x: 440, endPoint y: 199, distance: 230.0
click at [440, 199] on div "To determine the impact of group study versus solitary study on academic perfor…" at bounding box center [454, 198] width 205 height 22
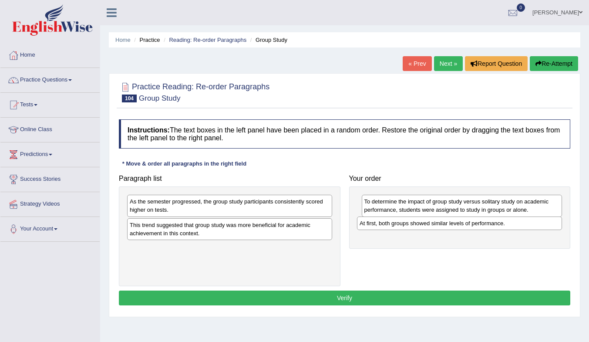
drag, startPoint x: 206, startPoint y: 226, endPoint x: 436, endPoint y: 225, distance: 229.3
click at [436, 225] on div "At first, both groups showed similar levels of performance." at bounding box center [459, 222] width 205 height 13
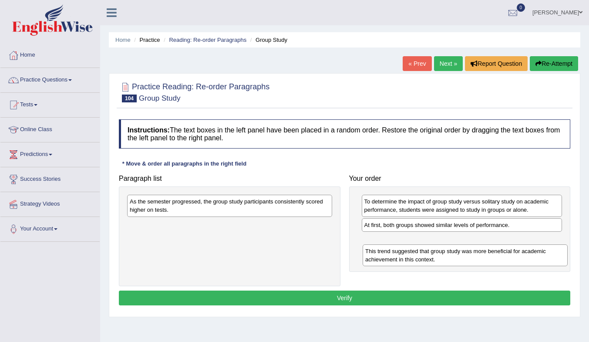
drag, startPoint x: 233, startPoint y: 231, endPoint x: 463, endPoint y: 250, distance: 231.0
click at [469, 255] on div "This trend suggested that group study was more beneficial for academic achievem…" at bounding box center [464, 255] width 205 height 22
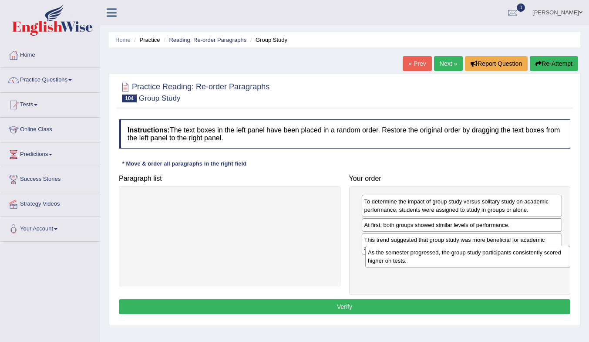
drag, startPoint x: 258, startPoint y: 212, endPoint x: 483, endPoint y: 271, distance: 232.2
click at [484, 267] on div "As the semester progressed, the group study participants consistently scored hi…" at bounding box center [467, 256] width 205 height 22
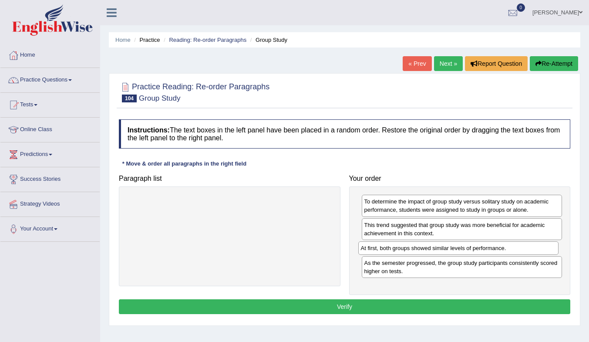
drag, startPoint x: 432, startPoint y: 224, endPoint x: 429, endPoint y: 247, distance: 23.3
click at [429, 247] on div "At first, both groups showed similar levels of performance." at bounding box center [458, 247] width 201 height 13
click at [412, 305] on button "Verify" at bounding box center [344, 306] width 451 height 15
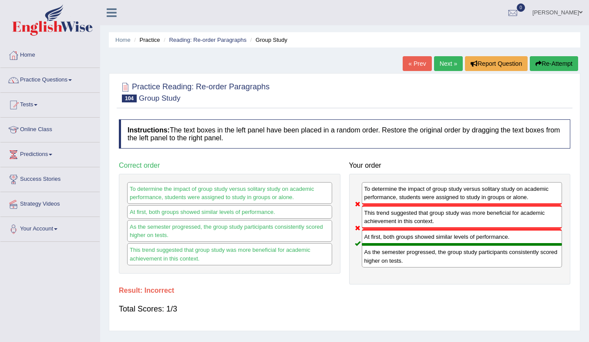
click at [445, 67] on link "Next »" at bounding box center [448, 63] width 29 height 15
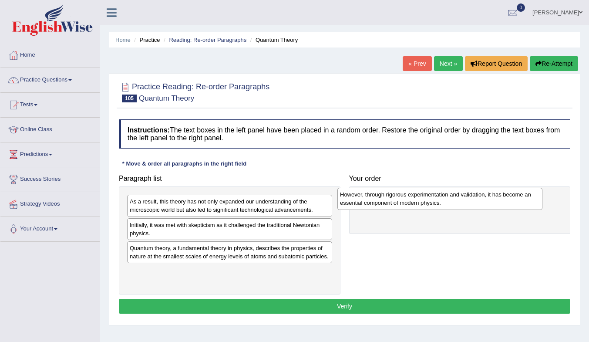
drag, startPoint x: 220, startPoint y: 204, endPoint x: 435, endPoint y: 193, distance: 215.2
click at [435, 193] on div "However, through rigorous experimentation and validation, it has become an esse…" at bounding box center [439, 199] width 205 height 22
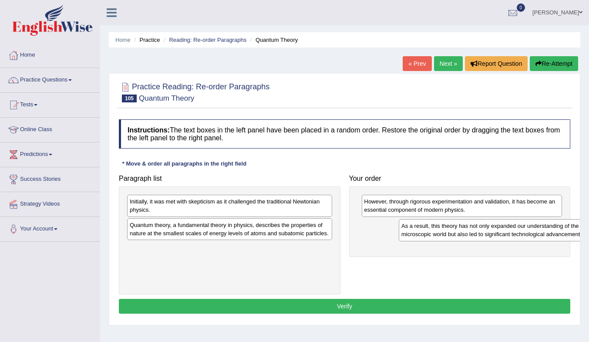
drag, startPoint x: 189, startPoint y: 206, endPoint x: 439, endPoint y: 231, distance: 251.0
click at [439, 231] on div "As a result, this theory has not only expanded our understanding of the microsc…" at bounding box center [501, 230] width 205 height 22
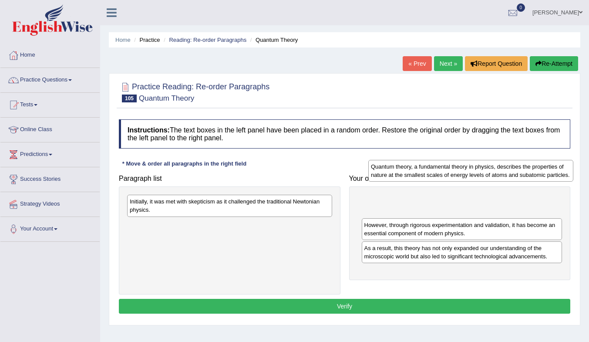
drag, startPoint x: 199, startPoint y: 235, endPoint x: 420, endPoint y: 200, distance: 224.1
click at [420, 181] on div "Quantum theory, a fundamental theory in physics, describes the properties of na…" at bounding box center [470, 171] width 205 height 22
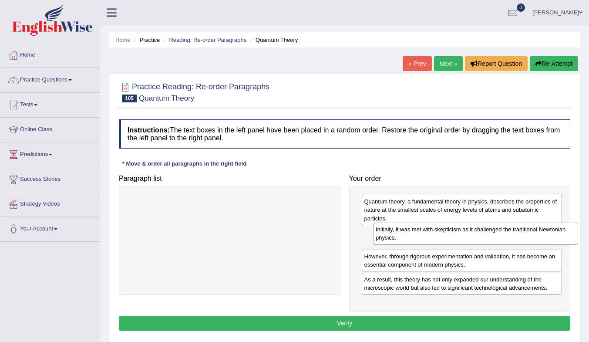
drag, startPoint x: 239, startPoint y: 204, endPoint x: 478, endPoint y: 230, distance: 239.8
click at [478, 230] on div "Initially, it was met with skepticism as it challenged the traditional Newtonia…" at bounding box center [475, 233] width 205 height 22
click at [386, 325] on button "Verify" at bounding box center [344, 322] width 451 height 15
